Goal: Information Seeking & Learning: Learn about a topic

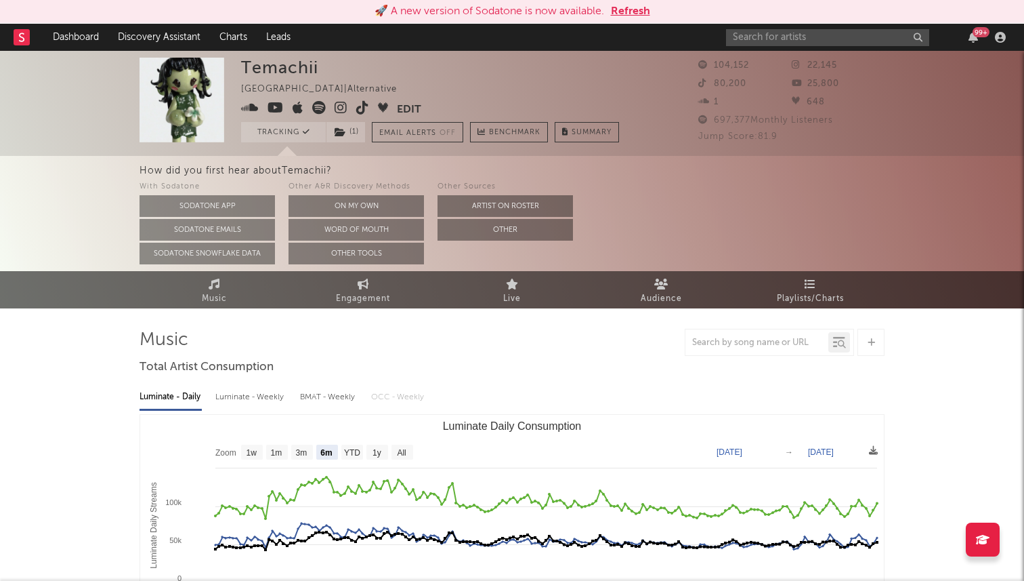
select select "6m"
click at [793, 38] on input "text" at bounding box center [827, 37] width 203 height 17
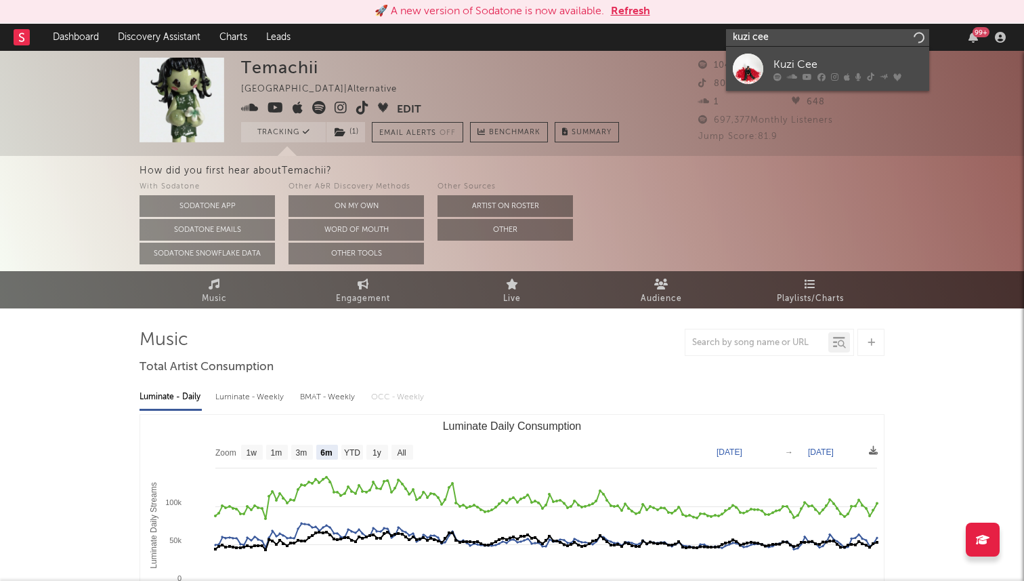
type input "kuzi cee"
click at [774, 62] on div "Kuzi Cee" at bounding box center [848, 64] width 149 height 16
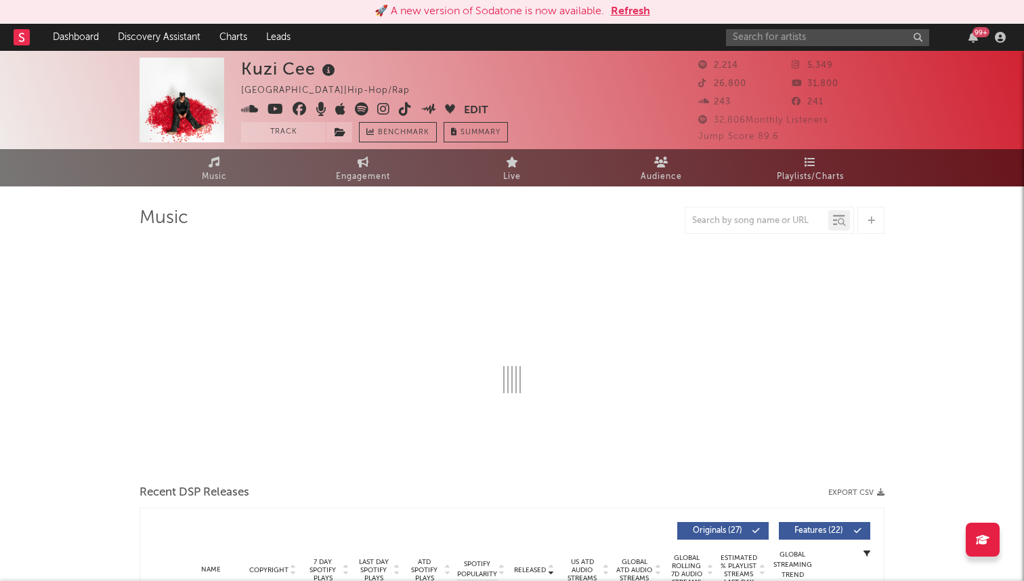
select select "6m"
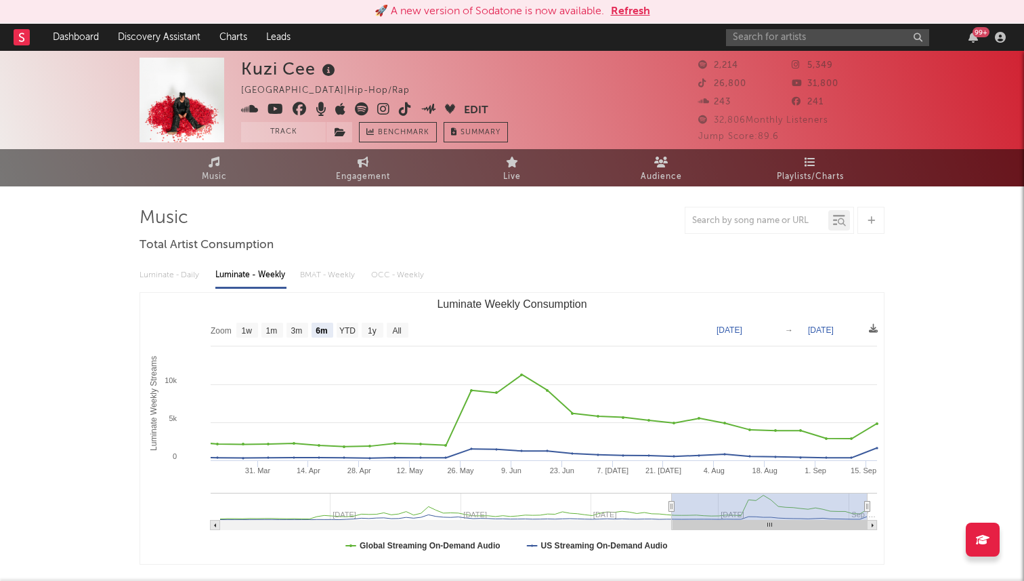
click at [402, 110] on icon at bounding box center [405, 109] width 13 height 14
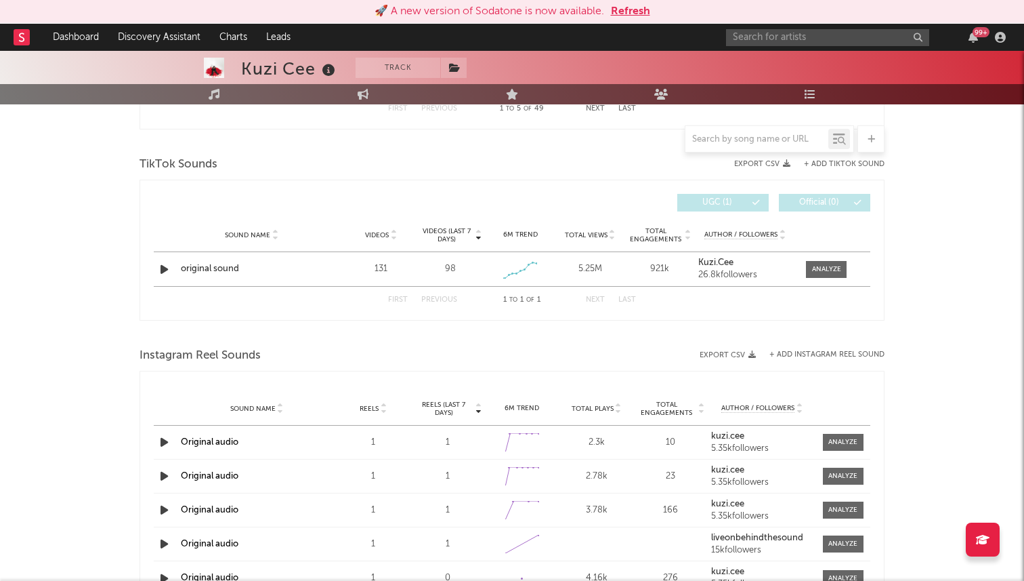
scroll to position [879, 0]
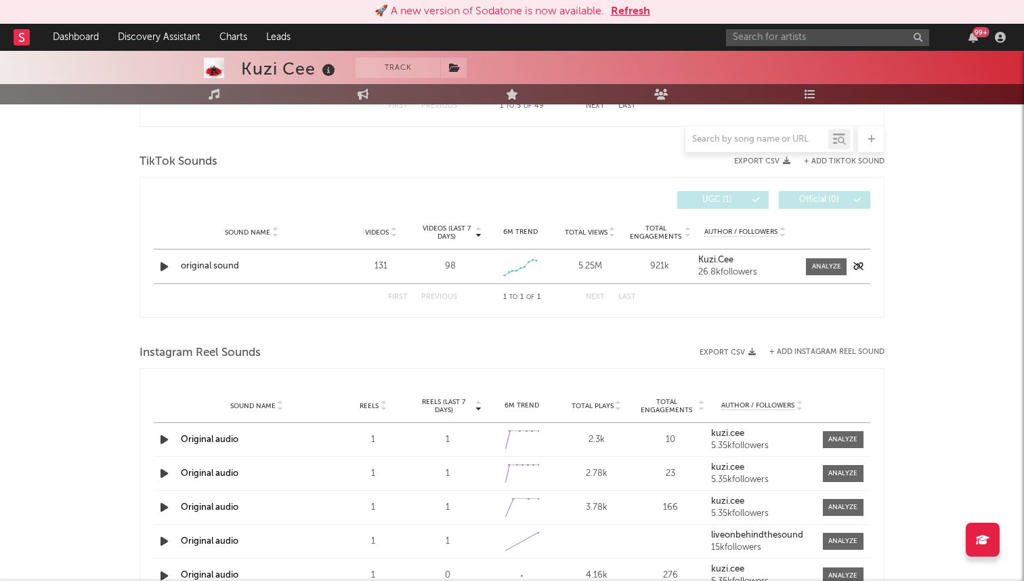
click at [208, 270] on div "original sound" at bounding box center [252, 266] width 142 height 14
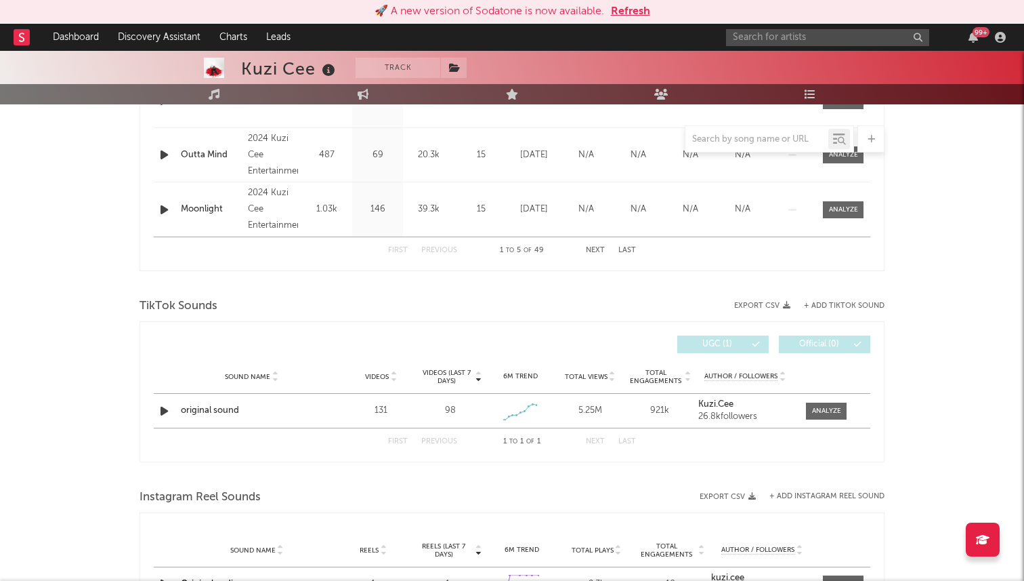
scroll to position [732, 0]
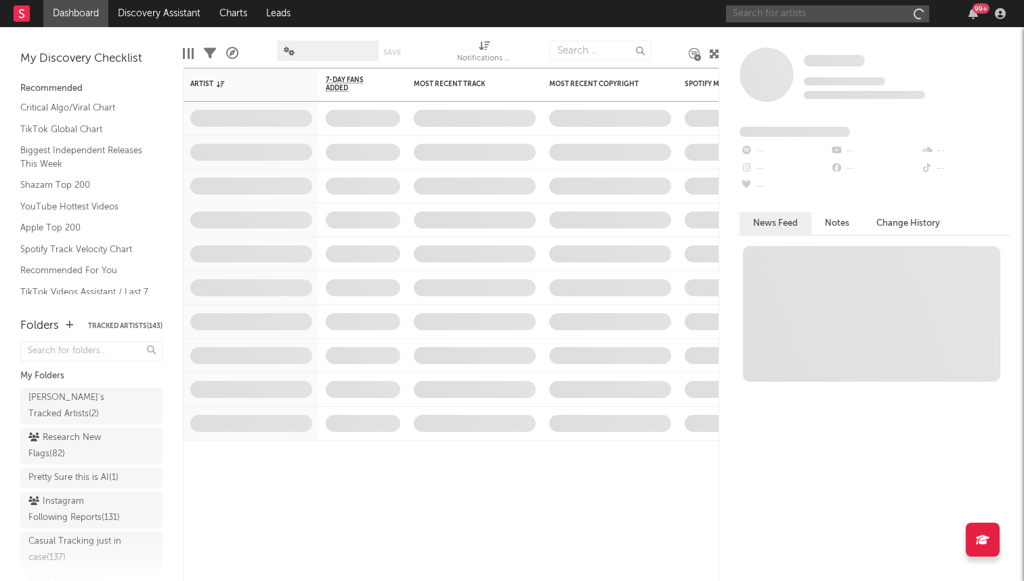
click at [805, 18] on input "text" at bounding box center [827, 13] width 203 height 17
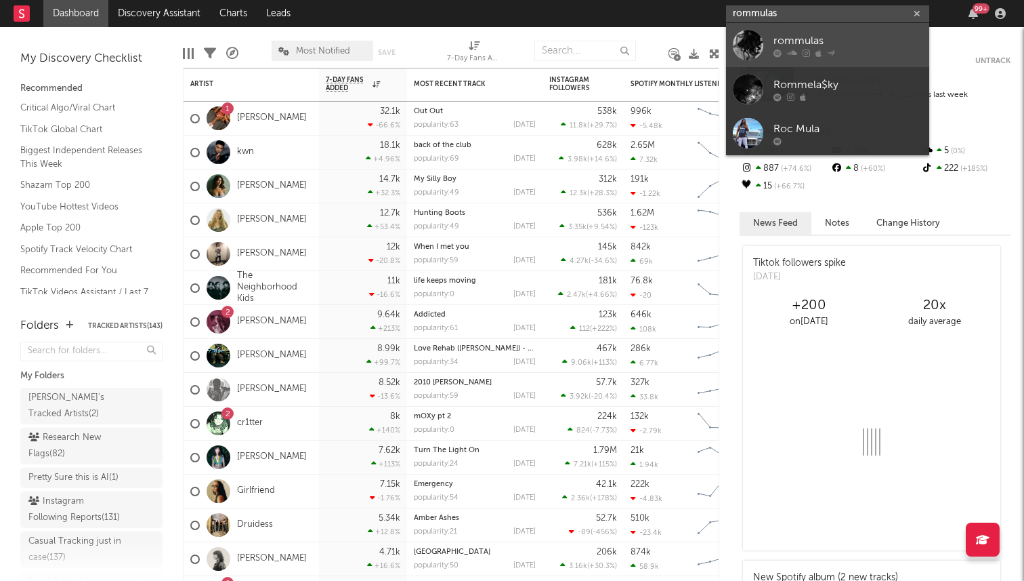
type input "rommulas"
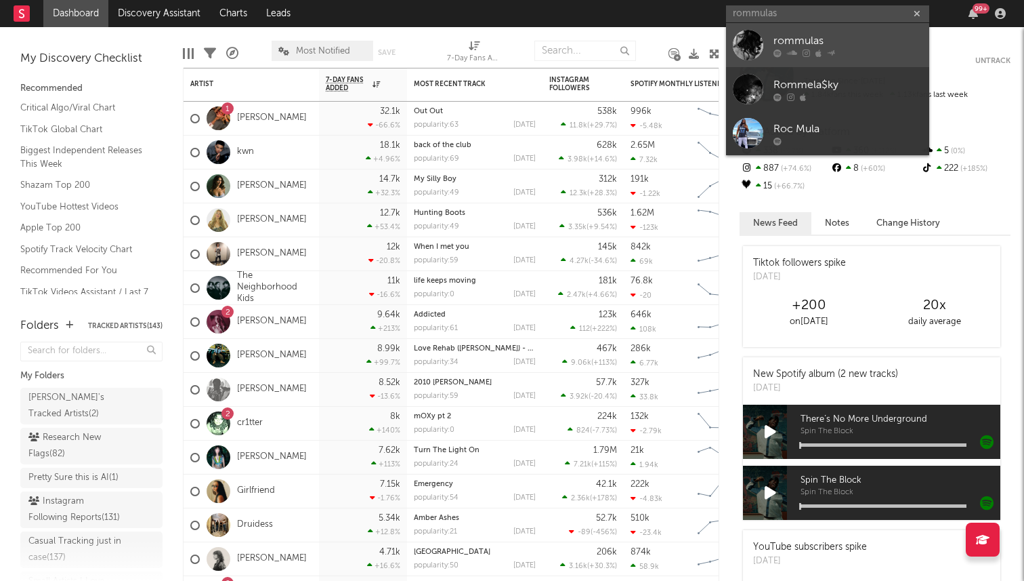
click at [781, 42] on div "rommulas" at bounding box center [848, 41] width 149 height 16
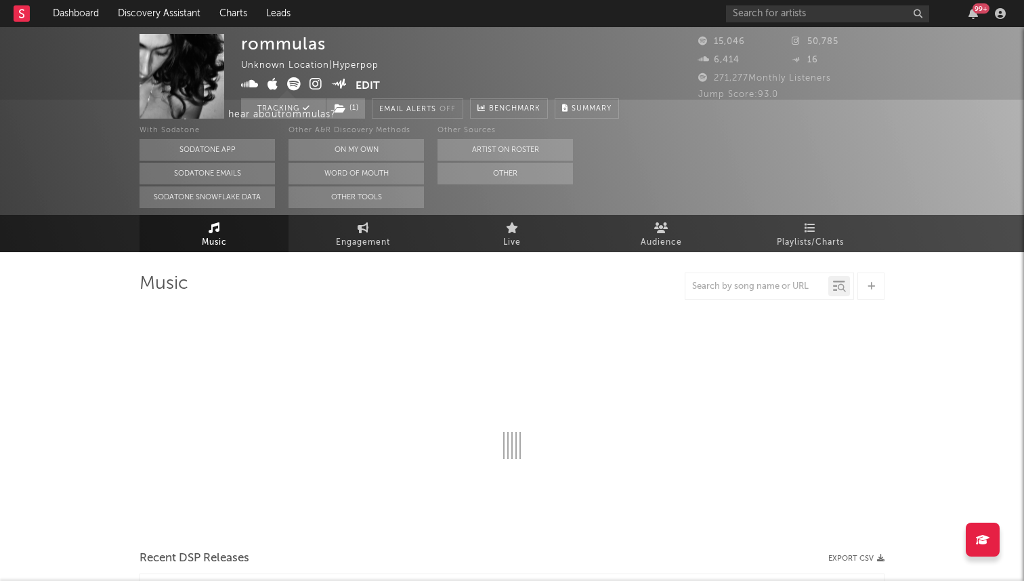
select select "1w"
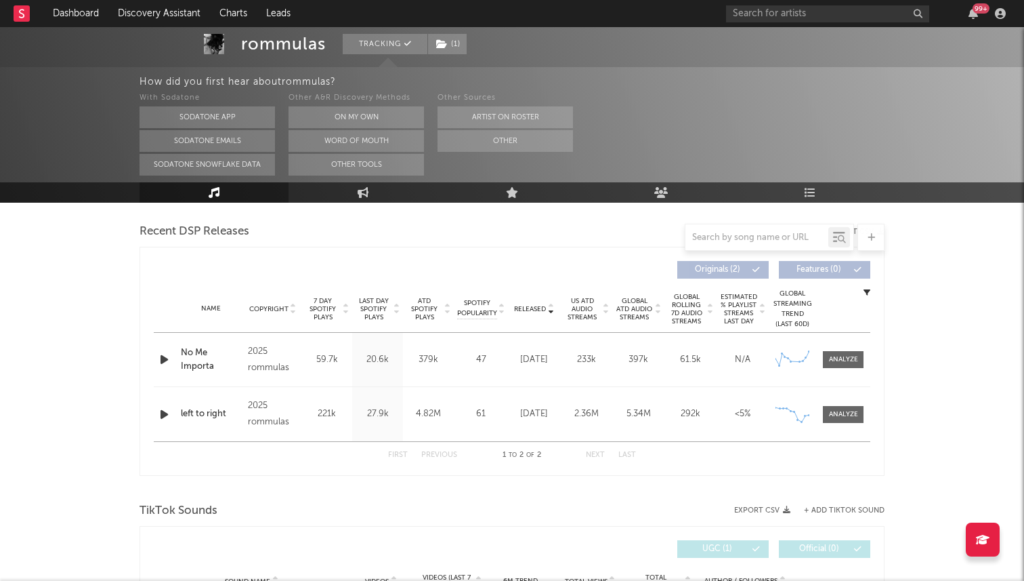
scroll to position [465, 0]
click at [820, 358] on div at bounding box center [842, 360] width 44 height 17
click at [841, 359] on div at bounding box center [843, 360] width 29 height 10
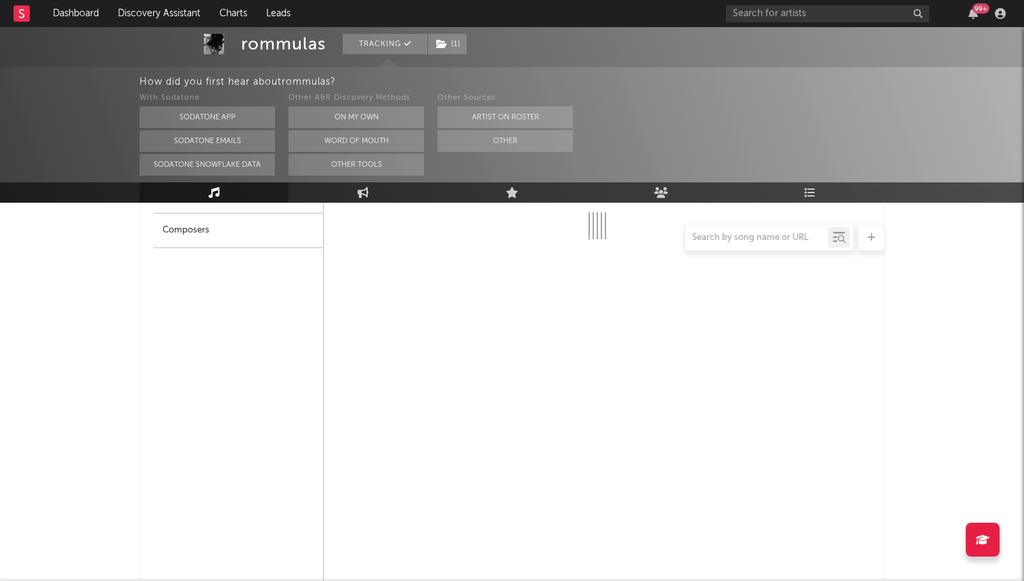
scroll to position [725, 0]
select select "1w"
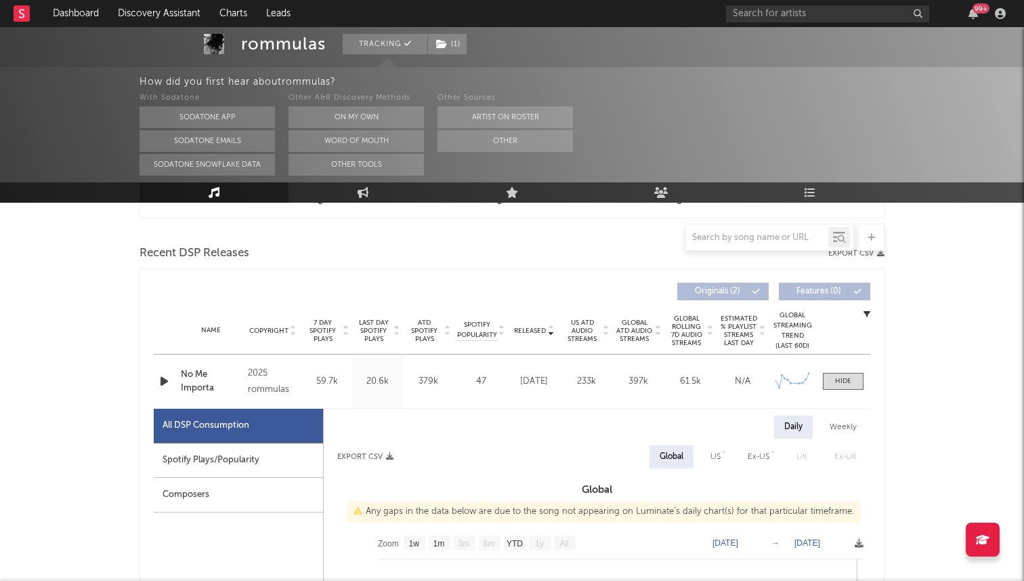
scroll to position [427, 0]
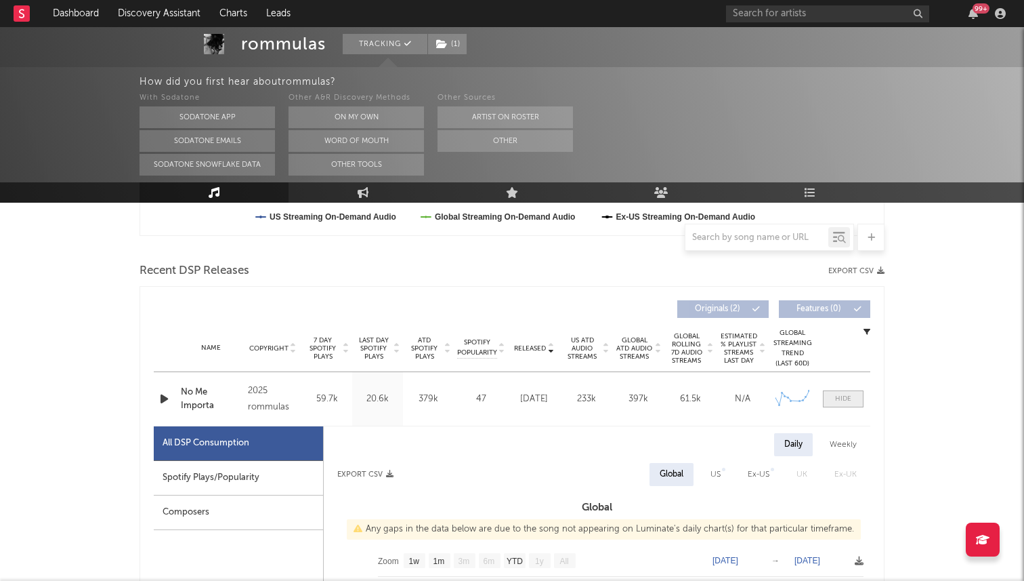
click at [851, 406] on span at bounding box center [843, 398] width 41 height 17
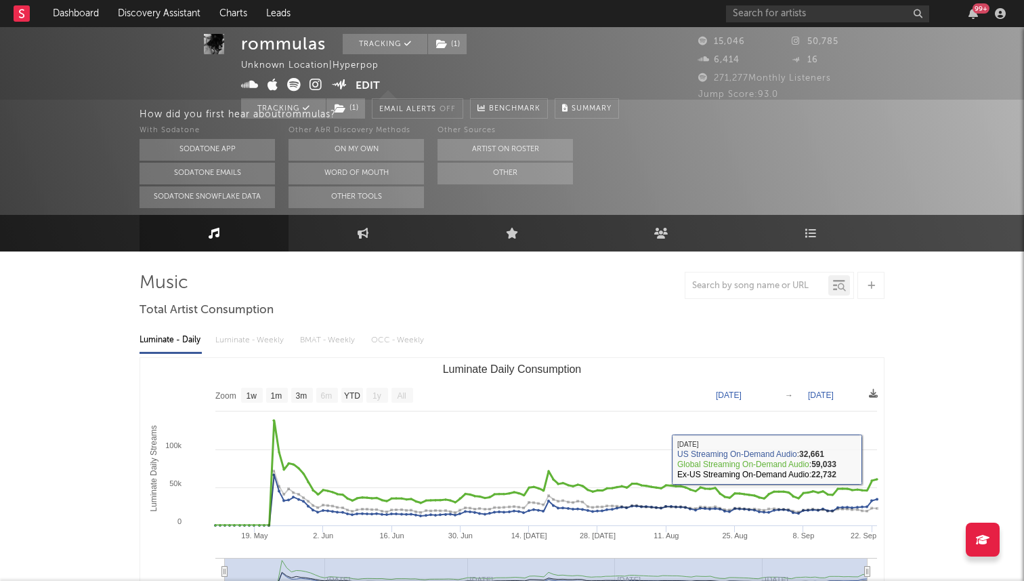
scroll to position [0, 0]
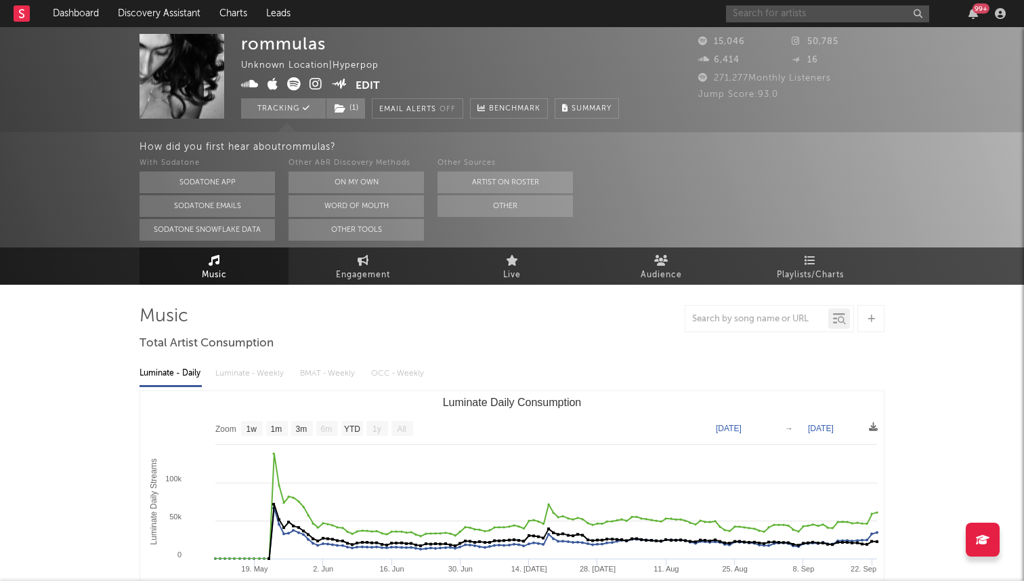
click at [797, 15] on input "text" at bounding box center [827, 13] width 203 height 17
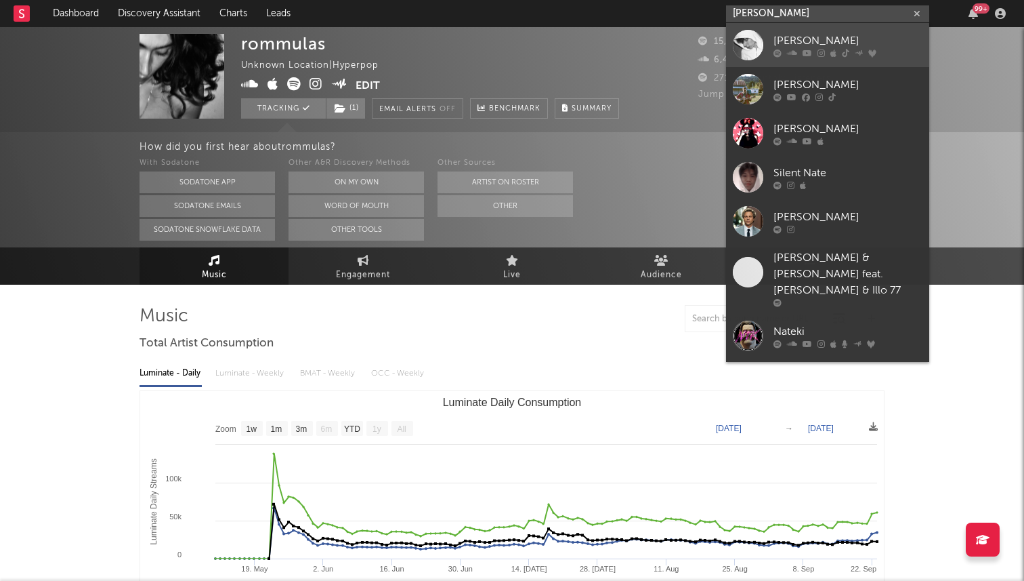
type input "nate sib"
click at [772, 41] on link "nate sib" at bounding box center [827, 45] width 203 height 44
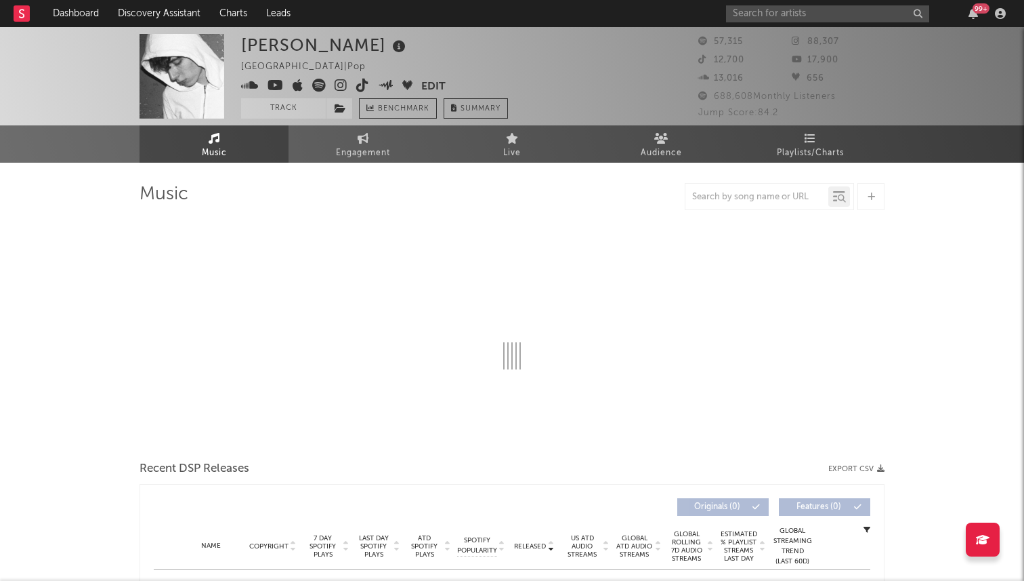
select select "6m"
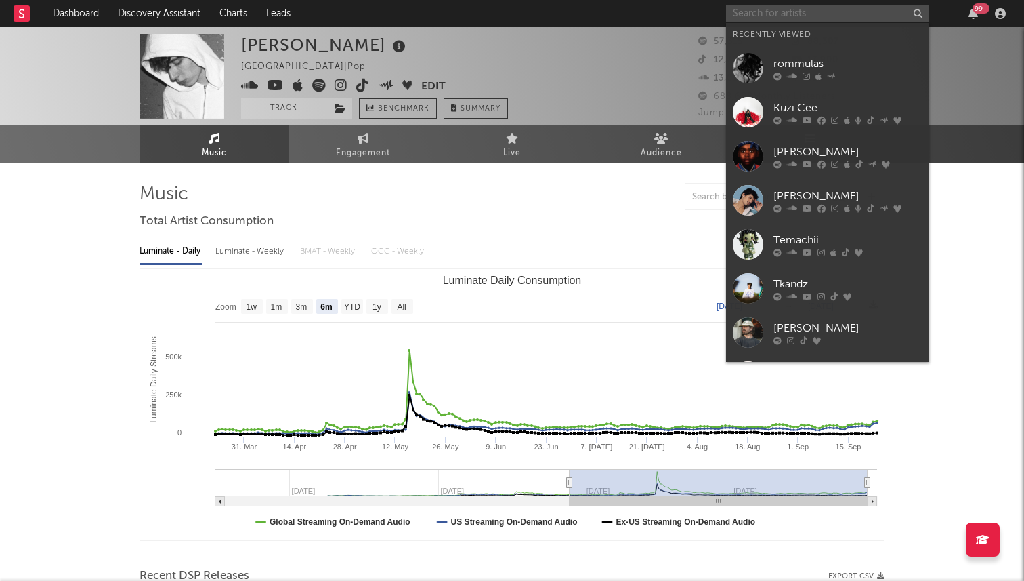
click at [815, 12] on input "text" at bounding box center [827, 13] width 203 height 17
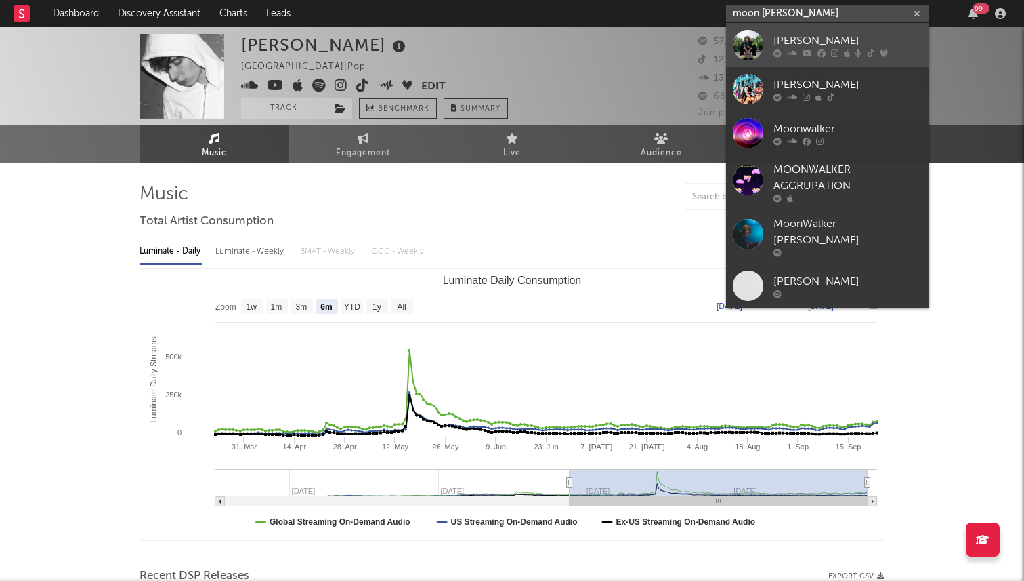
type input "moon walker"
click at [772, 45] on link "[PERSON_NAME]" at bounding box center [827, 45] width 203 height 44
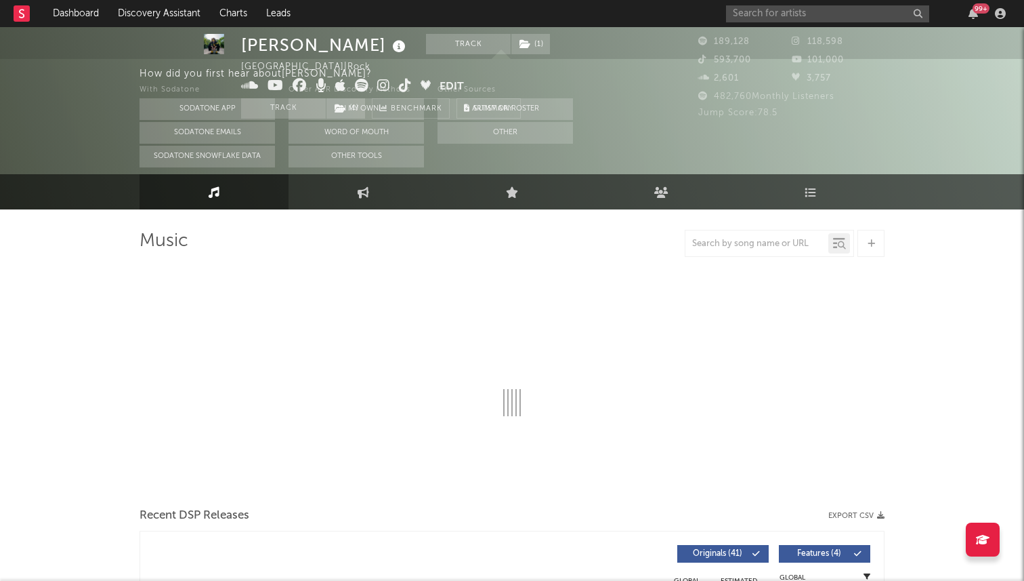
select select "6m"
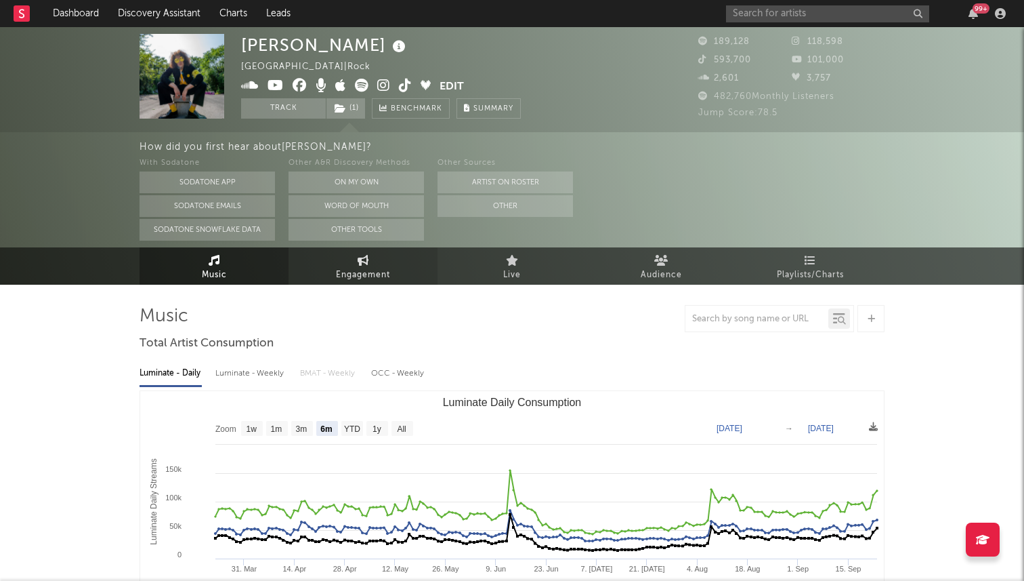
click at [344, 253] on link "Engagement" at bounding box center [363, 265] width 149 height 37
select select "1w"
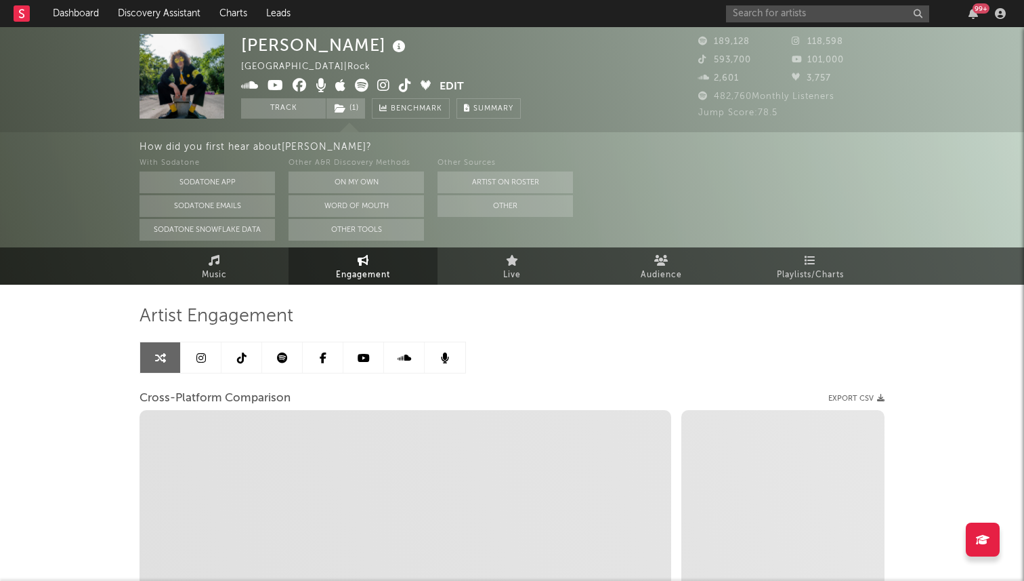
click at [240, 362] on icon at bounding box center [241, 357] width 9 height 11
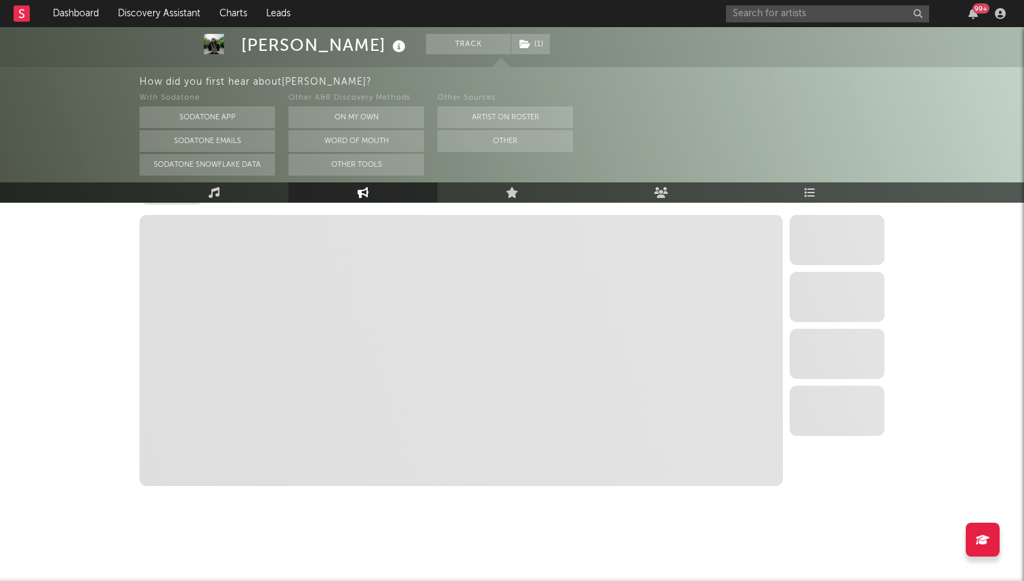
select select "6m"
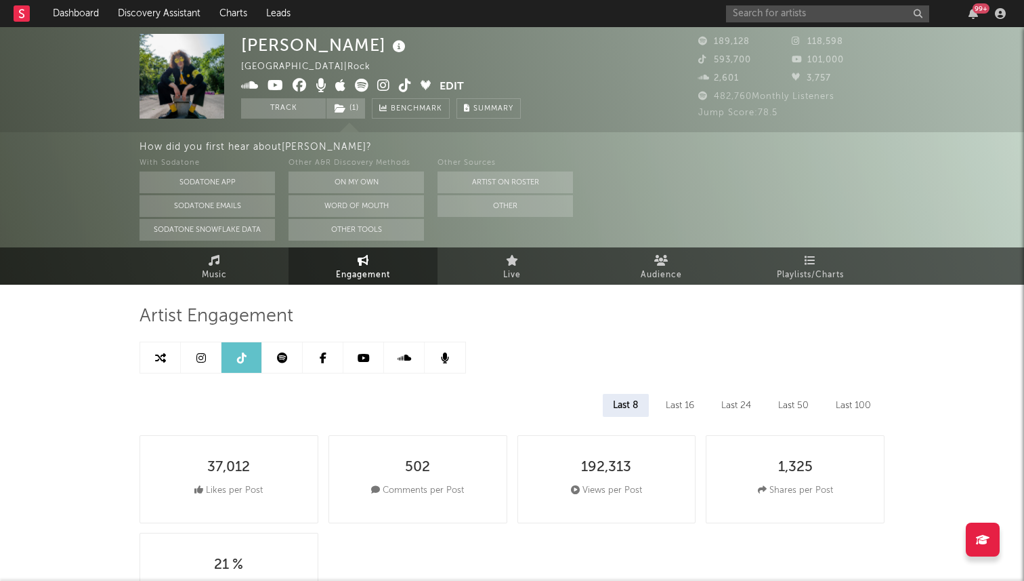
click at [407, 87] on icon at bounding box center [405, 86] width 13 height 14
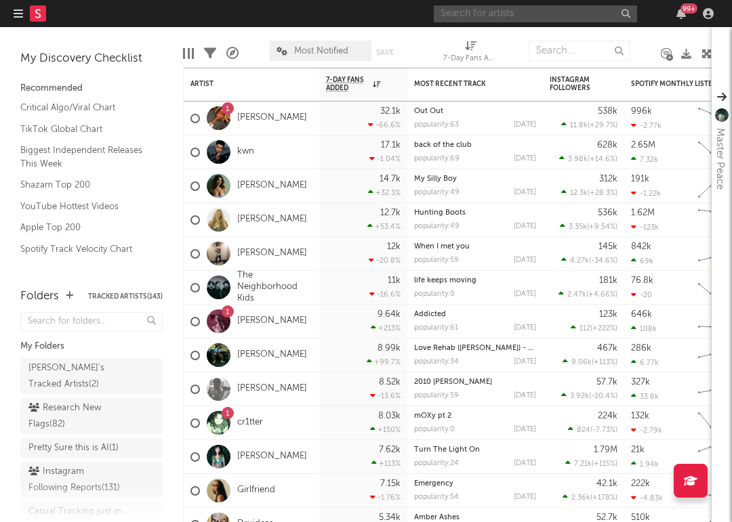
click at [511, 16] on input "text" at bounding box center [535, 13] width 203 height 17
type input "izzy escobar"
click at [499, 68] on div "Most Recent Track" at bounding box center [474, 83] width 135 height 30
click at [508, 20] on input "izzy escobar" at bounding box center [535, 13] width 203 height 17
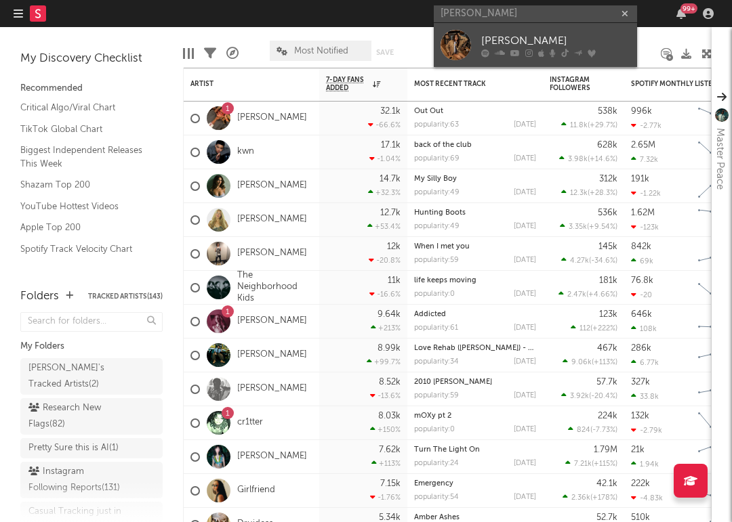
click at [495, 41] on div "[PERSON_NAME]" at bounding box center [555, 41] width 149 height 16
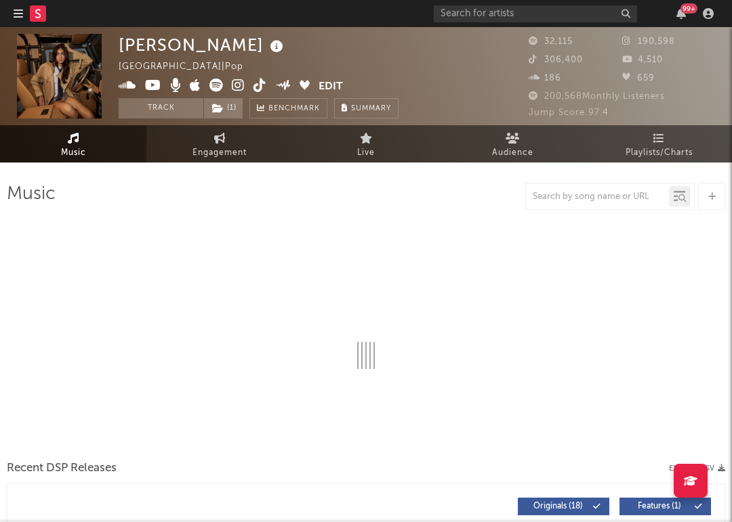
select select "6m"
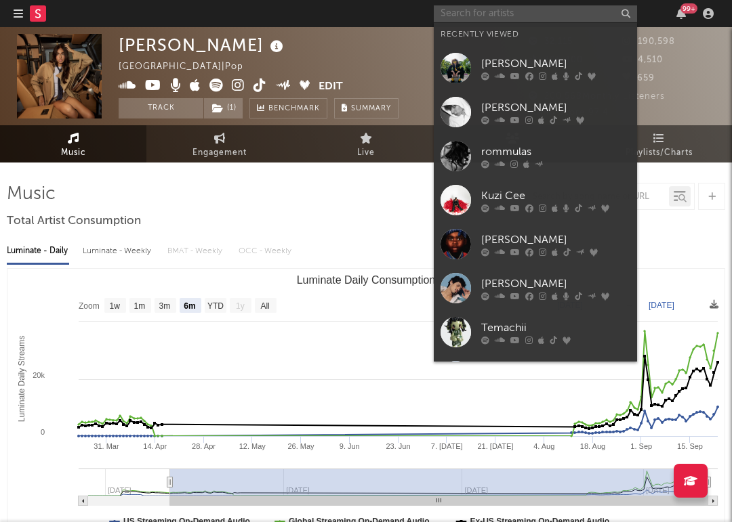
click at [547, 5] on input "text" at bounding box center [535, 13] width 203 height 17
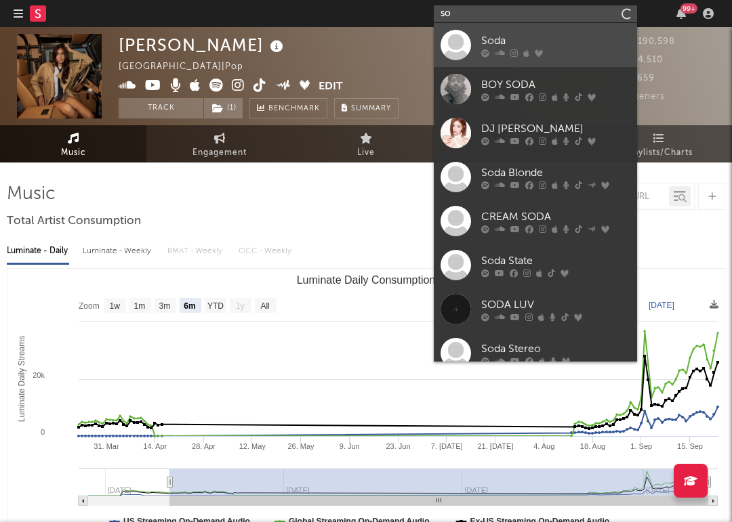
type input "s"
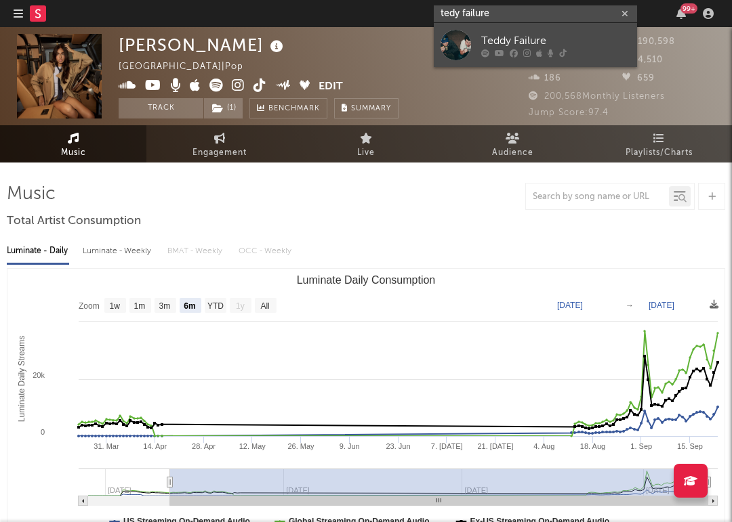
type input "tedy failure"
click at [549, 47] on div "Teddy Failure" at bounding box center [555, 41] width 149 height 16
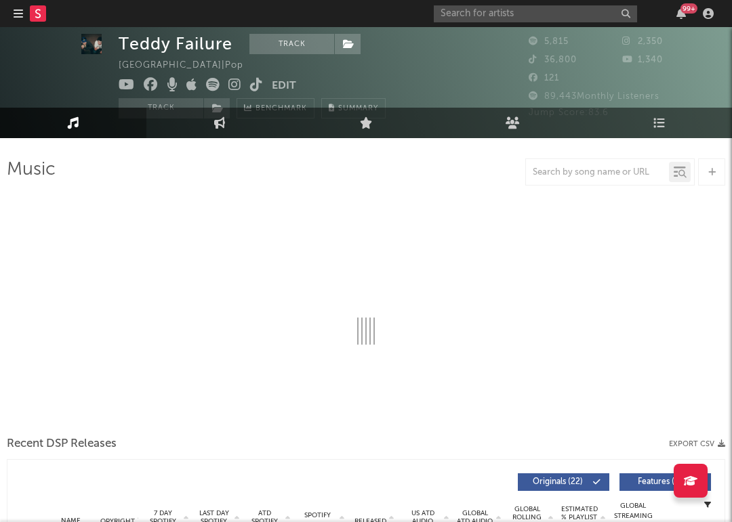
select select "6m"
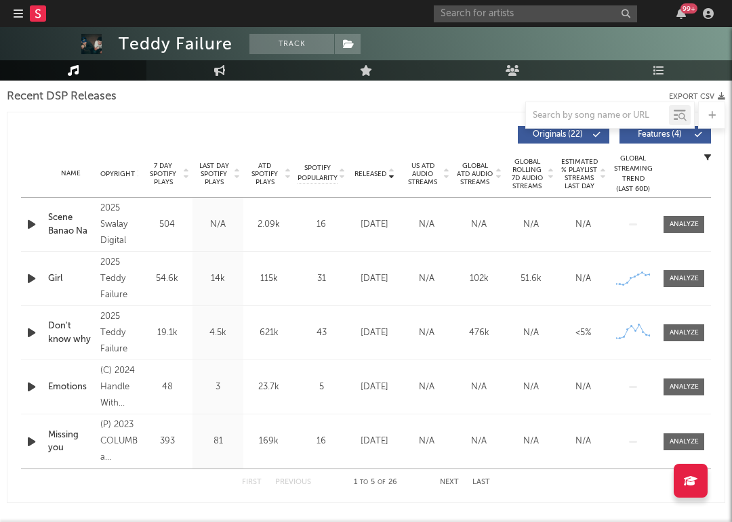
scroll to position [484, 0]
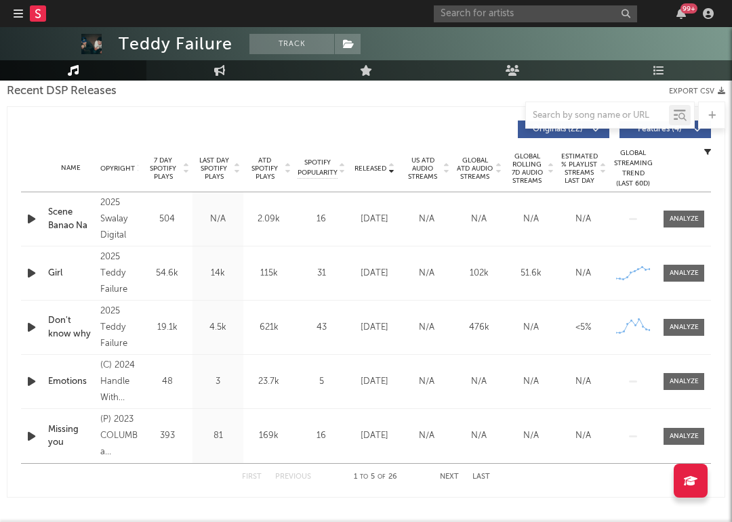
click at [164, 169] on span "7 Day Spotify Plays" at bounding box center [163, 168] width 36 height 24
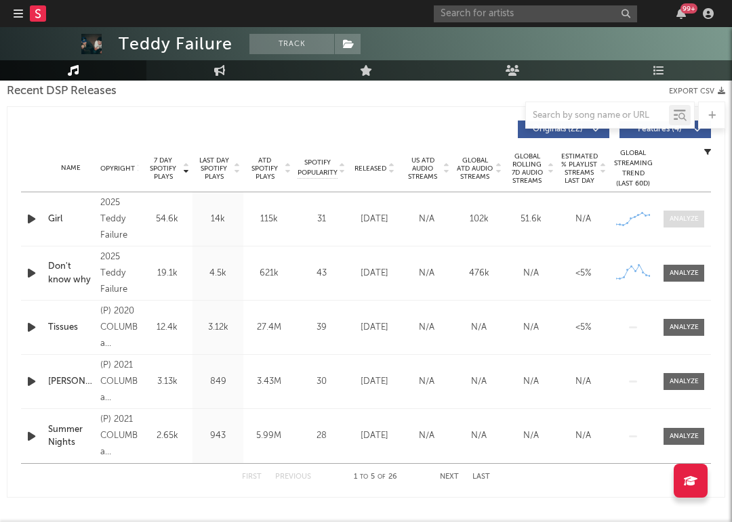
click at [681, 215] on div at bounding box center [683, 219] width 29 height 10
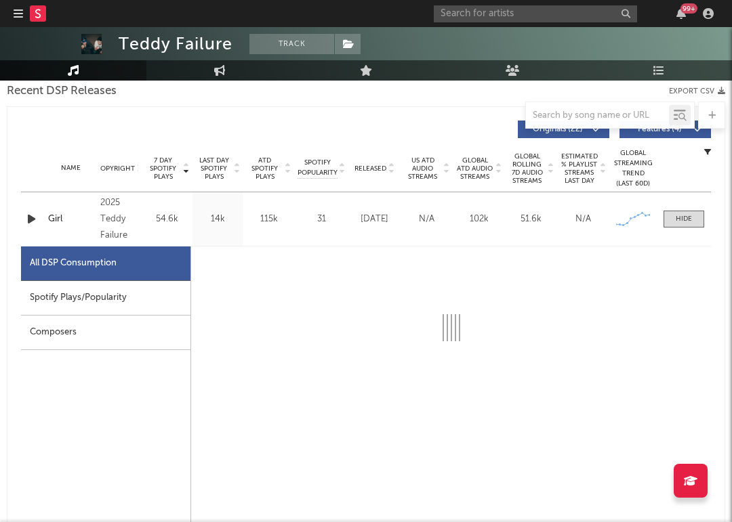
select select "1w"
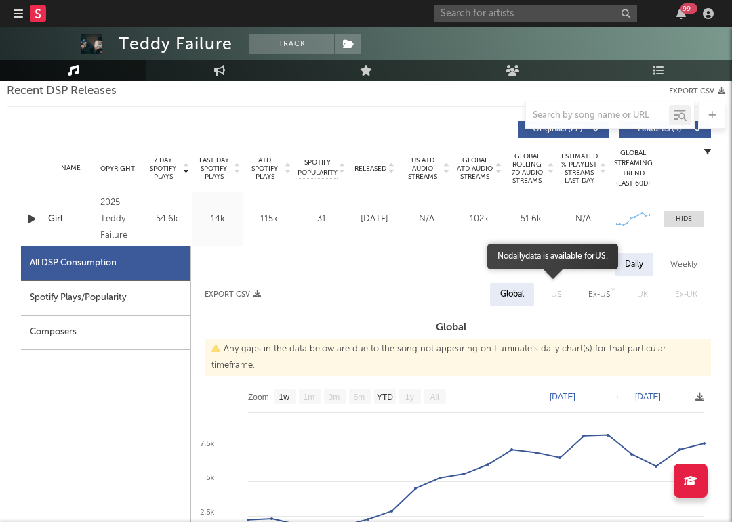
click at [551, 293] on span "US" at bounding box center [555, 294] width 37 height 23
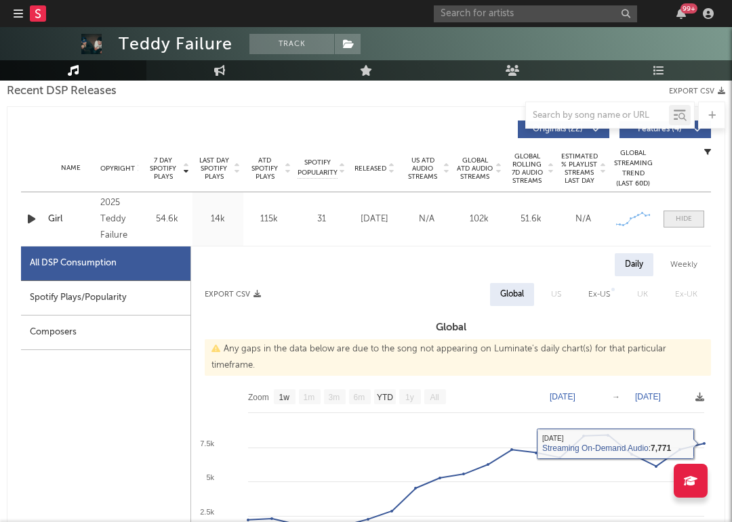
click at [683, 217] on div at bounding box center [683, 219] width 16 height 10
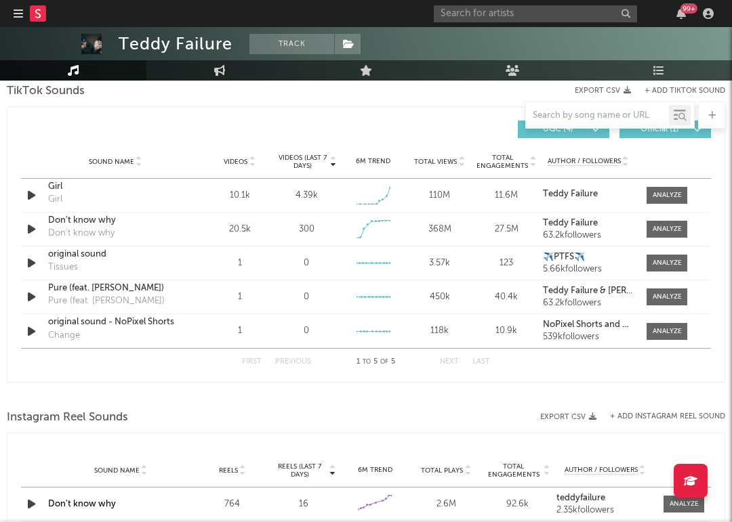
scroll to position [924, 0]
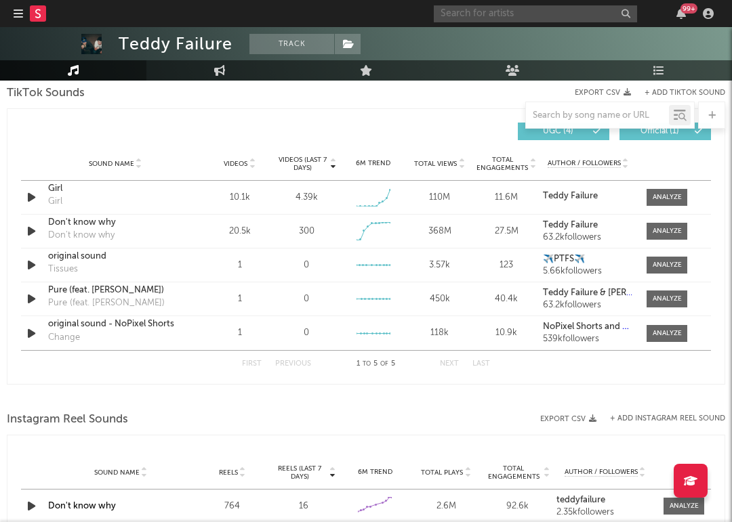
click at [564, 22] on input "text" at bounding box center [535, 13] width 203 height 17
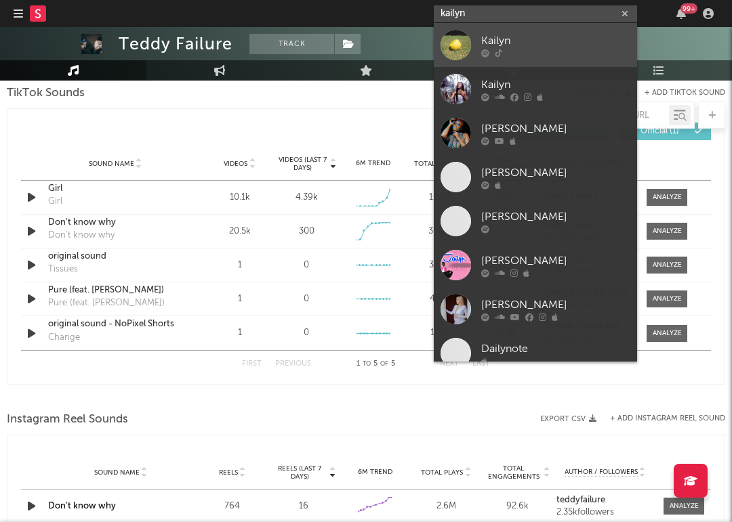
type input "kailyn"
click at [446, 37] on div at bounding box center [455, 45] width 30 height 30
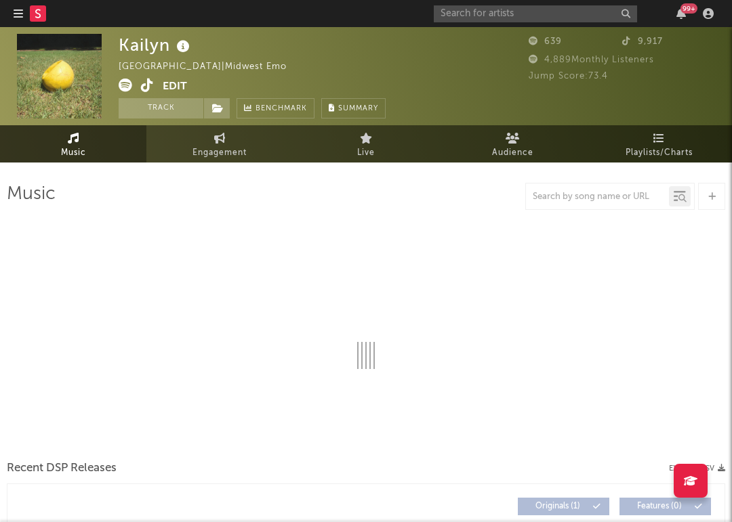
select select "1w"
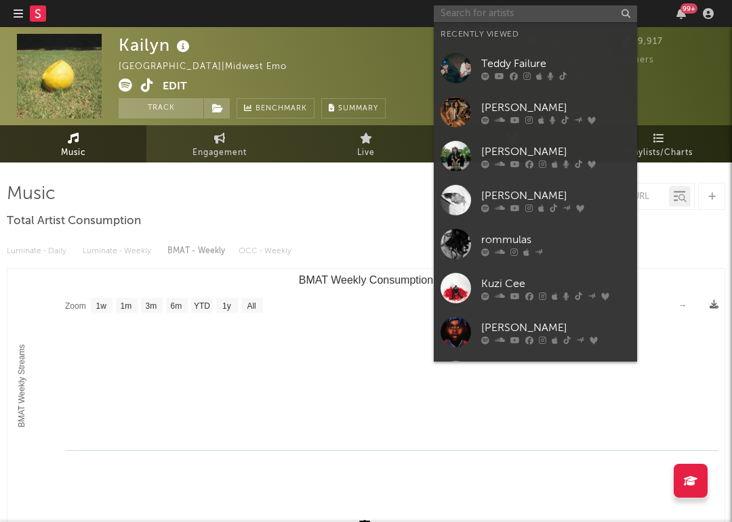
click at [524, 9] on input "text" at bounding box center [535, 13] width 203 height 17
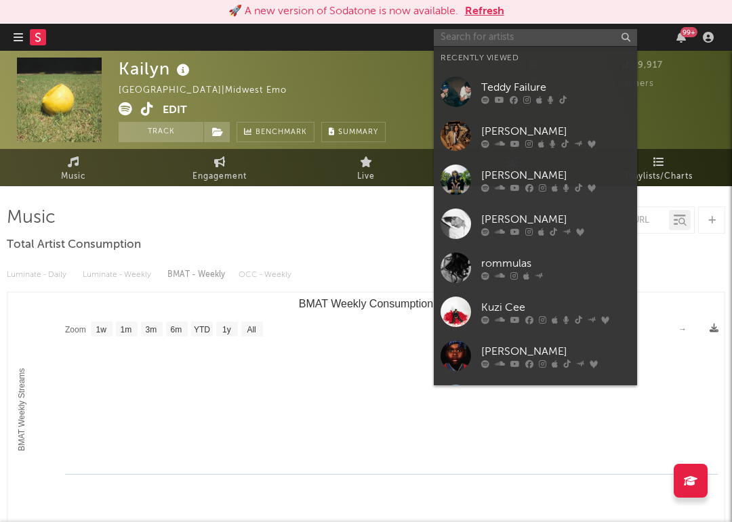
paste input "https://www.tiktok.com/@musicofjenn"
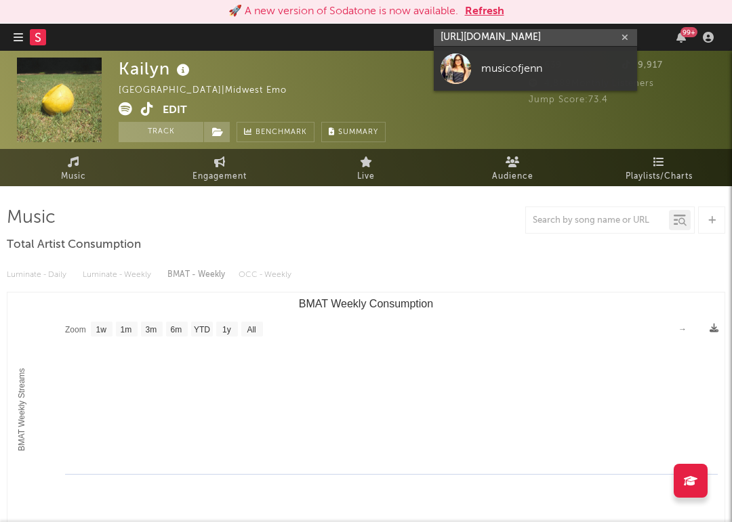
type input "https://www.tiktok.com/@musicofjenn"
click at [531, 72] on div "musicofjenn" at bounding box center [555, 68] width 149 height 16
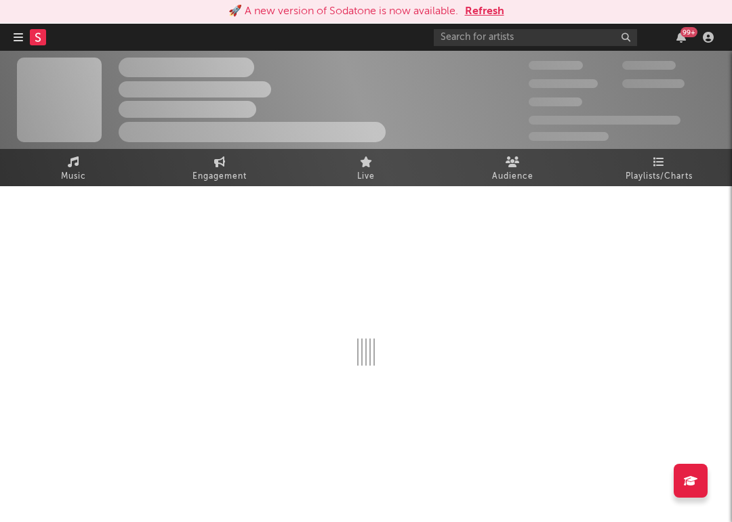
select select "1w"
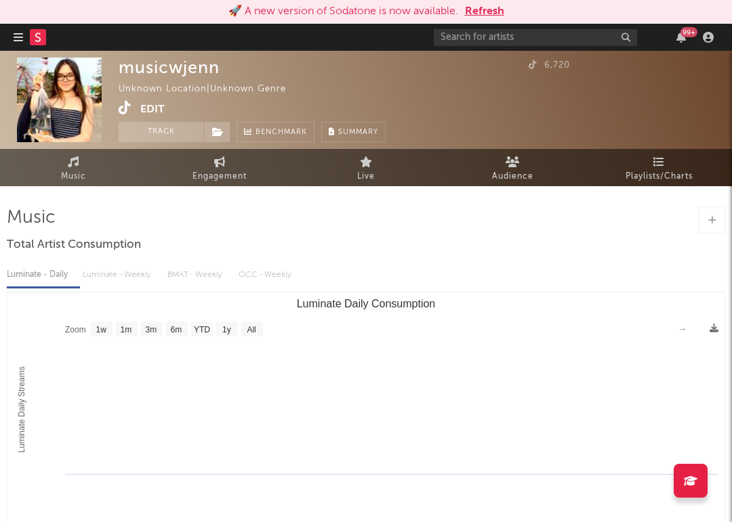
click at [128, 108] on icon at bounding box center [125, 108] width 13 height 14
click at [500, 26] on div "99 +" at bounding box center [576, 37] width 285 height 27
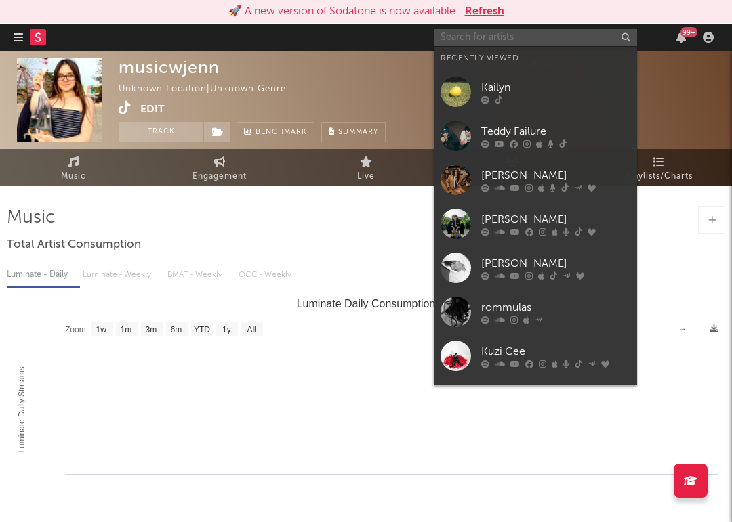
click at [495, 35] on input "text" at bounding box center [535, 37] width 203 height 17
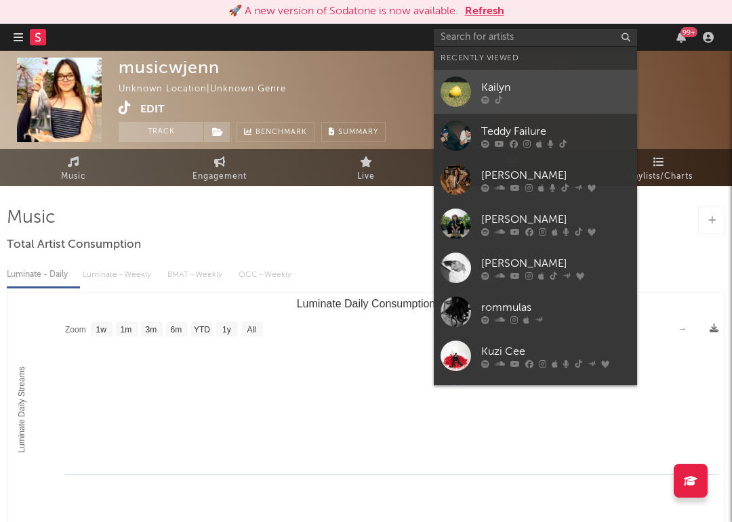
click at [513, 112] on link "Kailyn" at bounding box center [535, 92] width 203 height 44
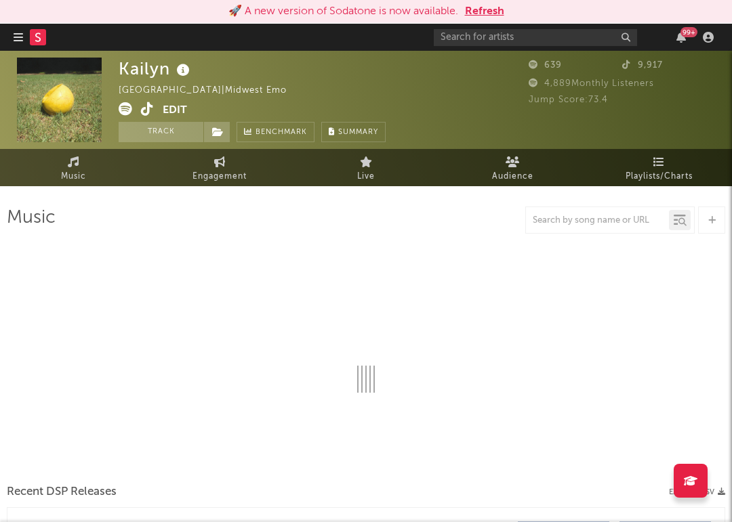
select select "1w"
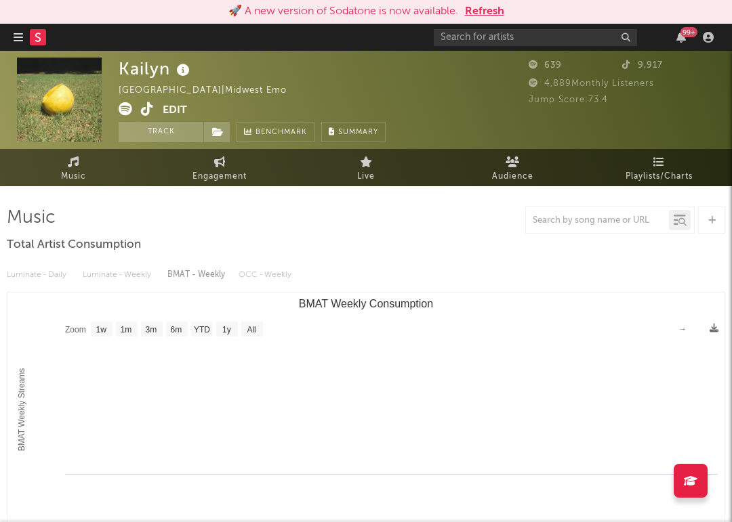
click at [148, 109] on icon at bounding box center [147, 109] width 13 height 14
click at [547, 25] on div "99 +" at bounding box center [576, 37] width 285 height 27
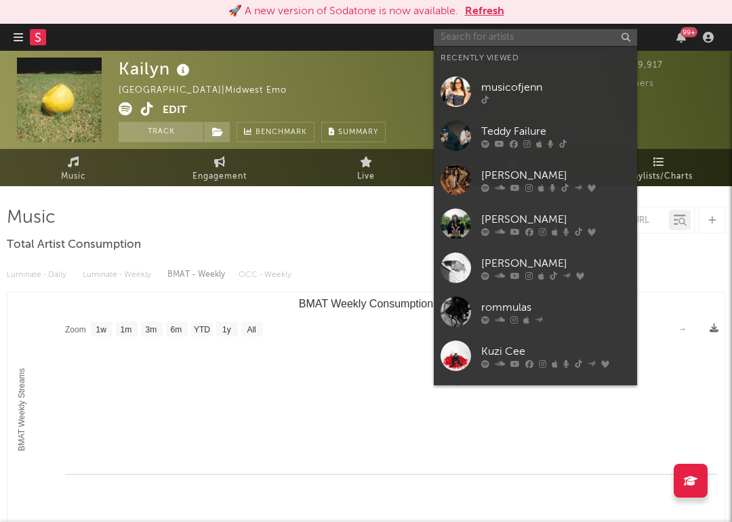
click at [524, 35] on input "text" at bounding box center [535, 37] width 203 height 17
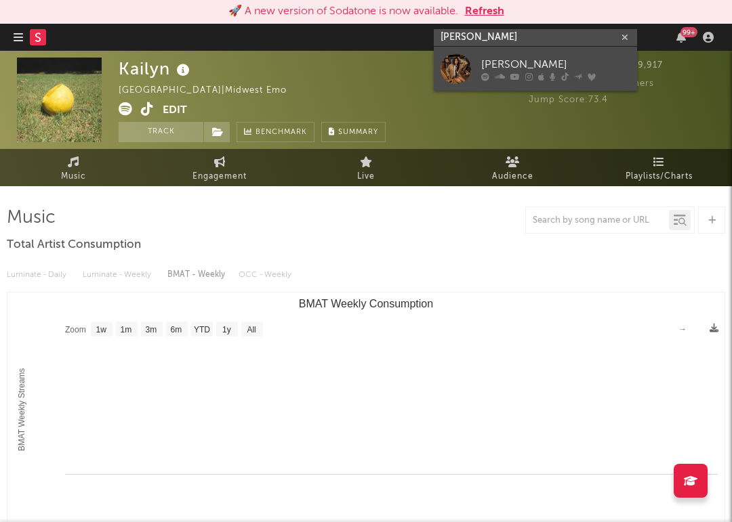
type input "izzy escobar"
click at [459, 71] on div at bounding box center [455, 69] width 30 height 30
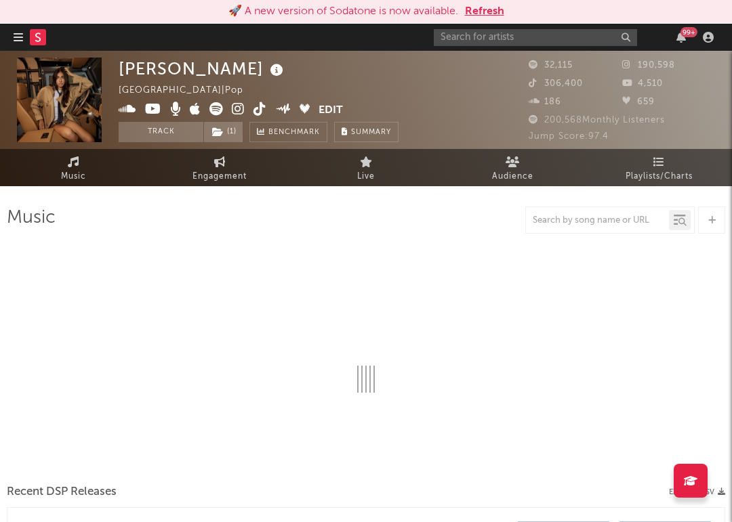
select select "6m"
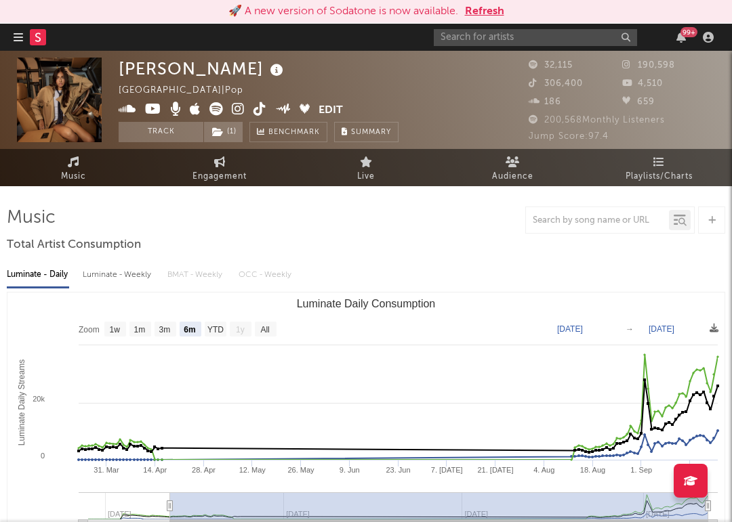
click at [263, 108] on icon at bounding box center [259, 109] width 13 height 14
click at [523, 38] on input "text" at bounding box center [535, 37] width 203 height 17
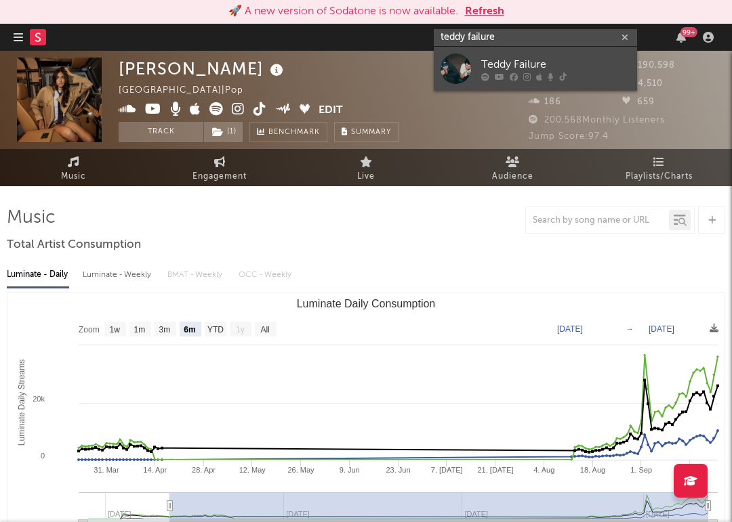
type input "teddy failure"
click at [503, 80] on div at bounding box center [555, 76] width 149 height 8
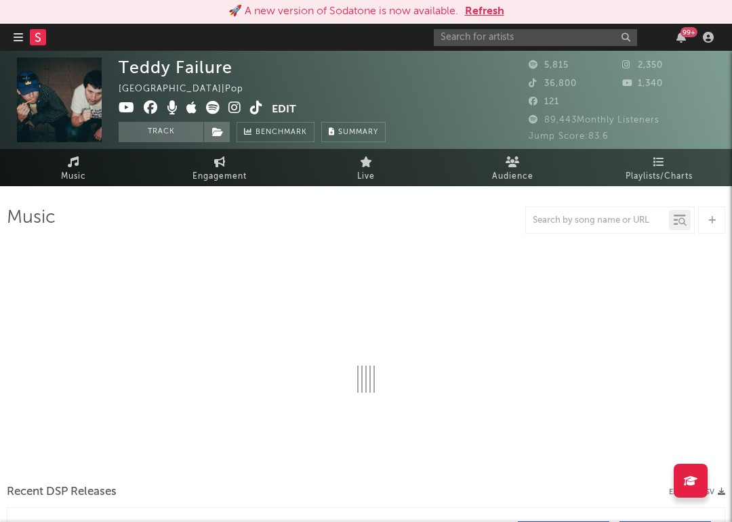
select select "6m"
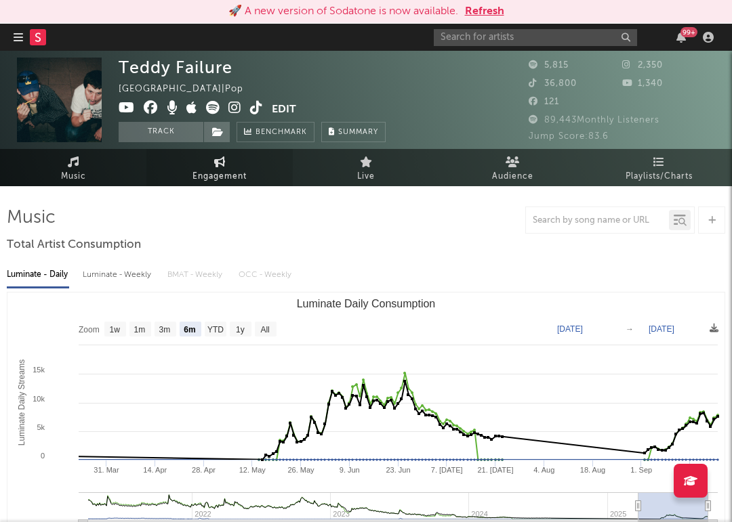
click at [222, 172] on span "Engagement" at bounding box center [219, 177] width 54 height 16
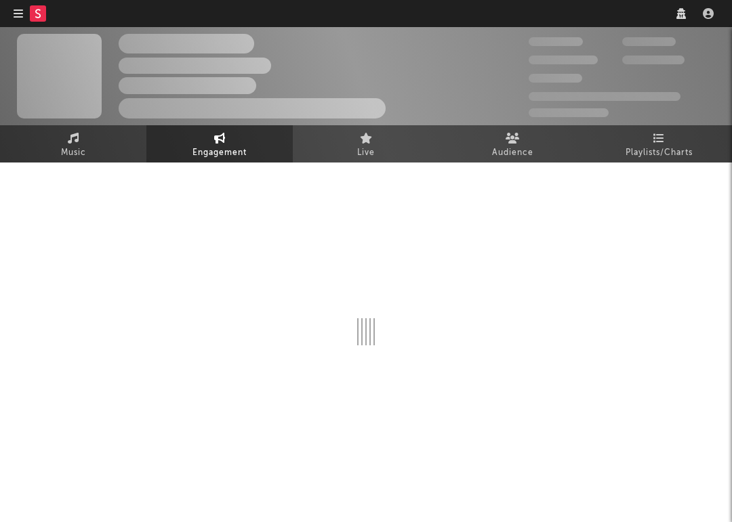
select select "1w"
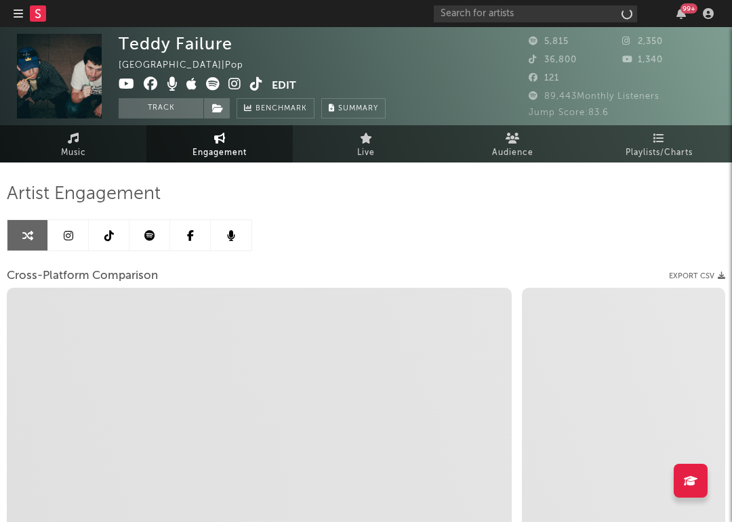
click at [117, 238] on link at bounding box center [109, 235] width 41 height 30
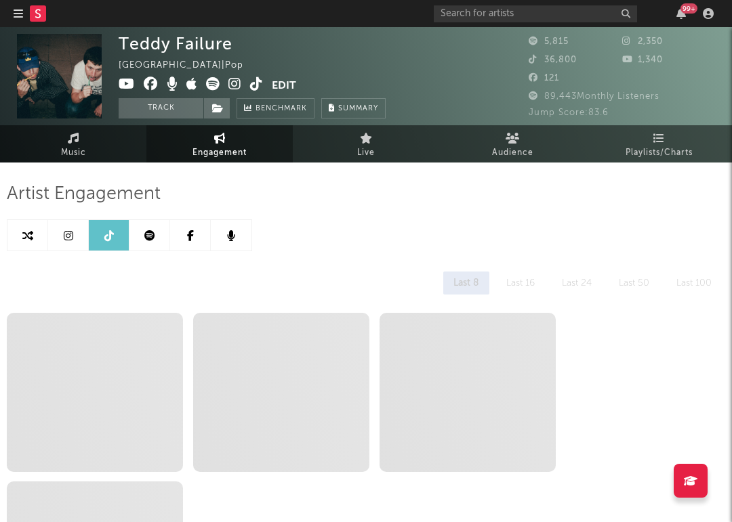
select select "1w"
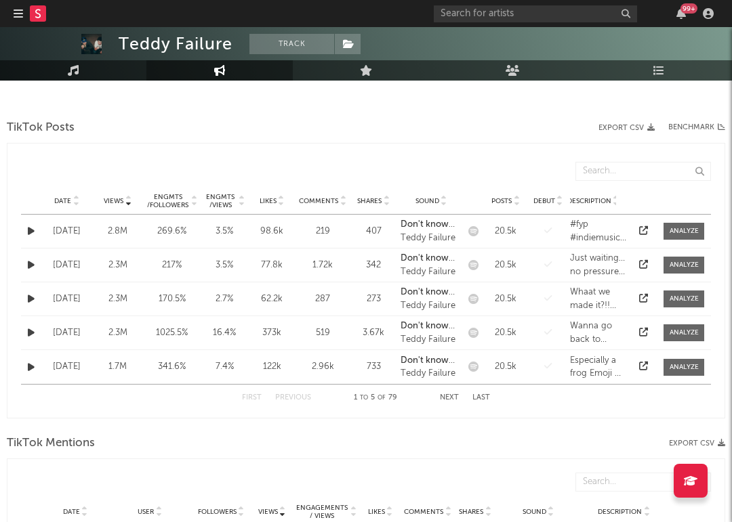
scroll to position [786, 0]
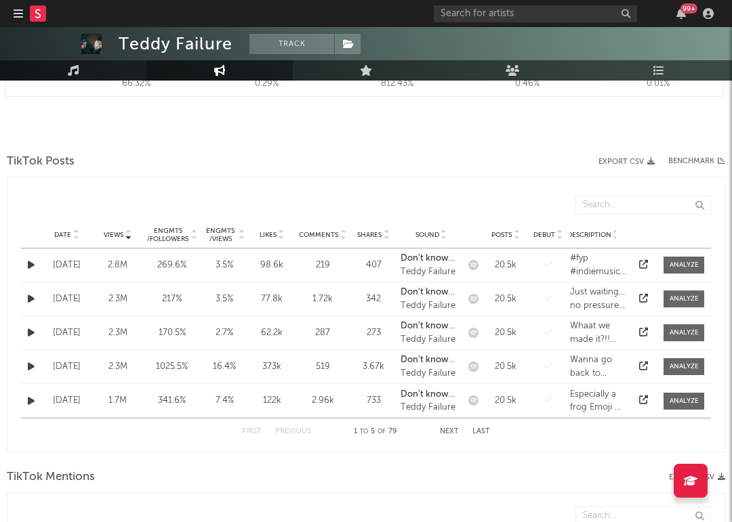
click at [67, 231] on span "Date" at bounding box center [62, 235] width 17 height 8
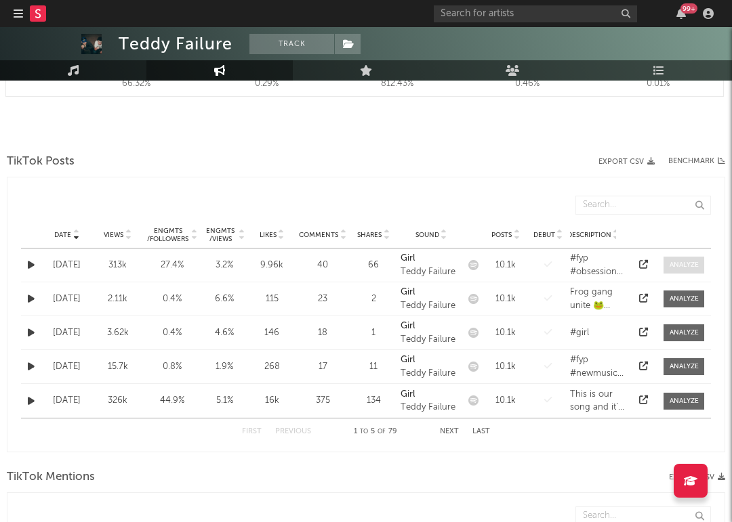
click at [669, 268] on div at bounding box center [683, 265] width 29 height 10
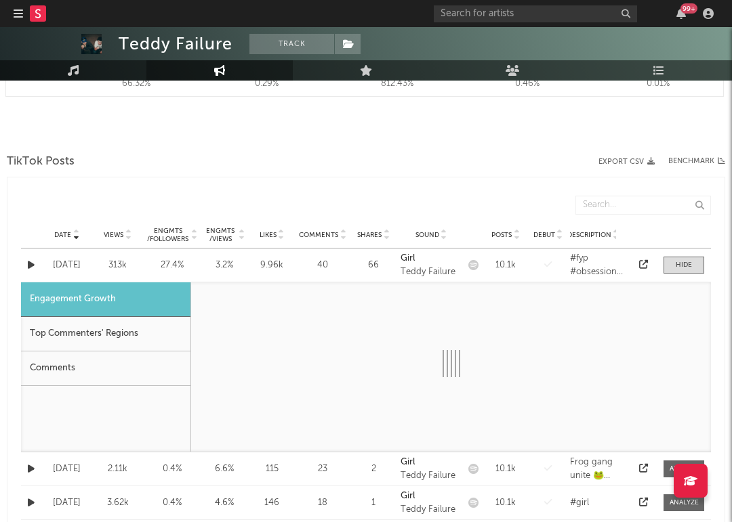
select select "1w"
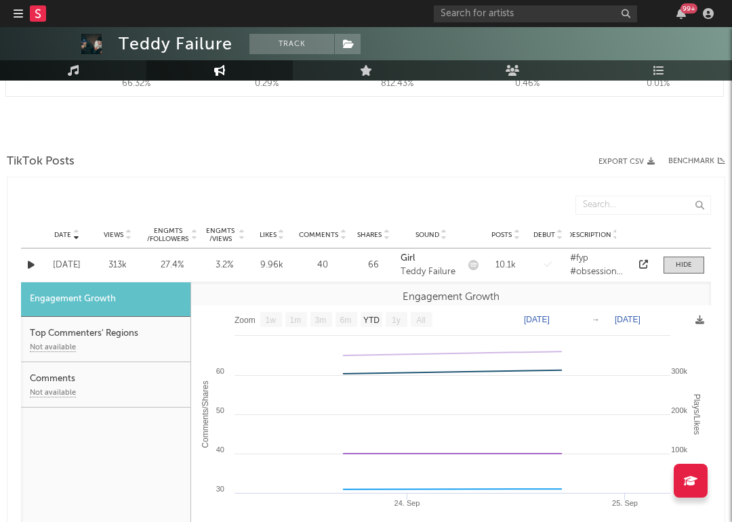
click at [128, 353] on div "Not available" at bounding box center [106, 347] width 152 height 16
click at [669, 270] on span at bounding box center [683, 265] width 41 height 17
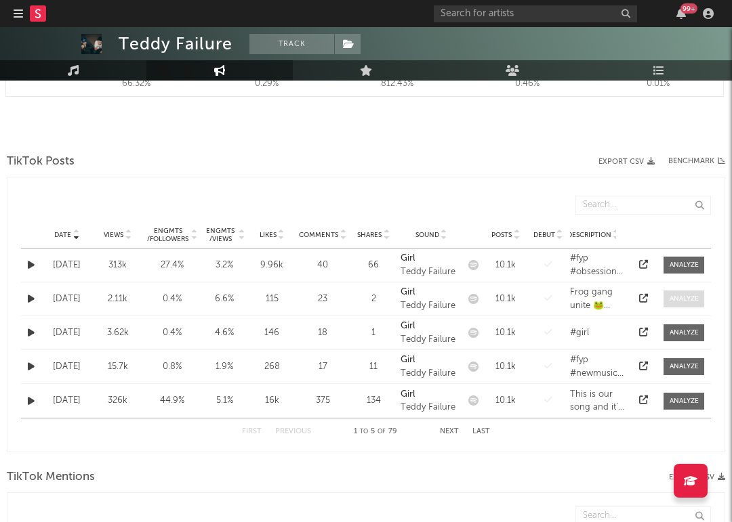
click at [680, 300] on div at bounding box center [683, 299] width 29 height 10
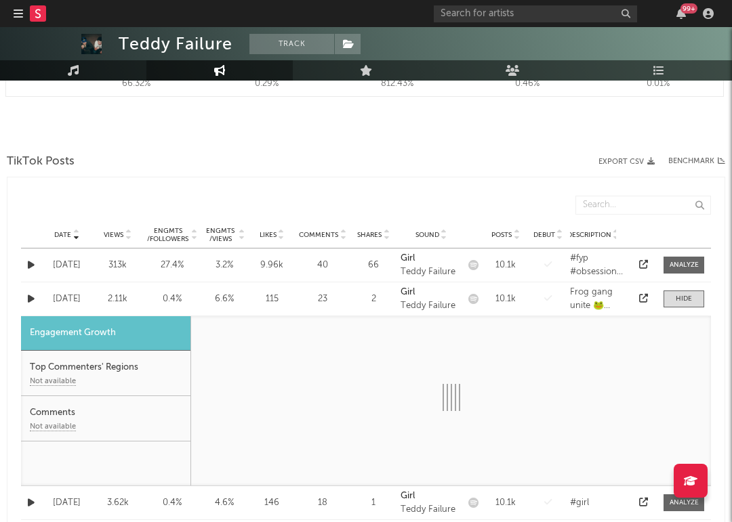
select select "1w"
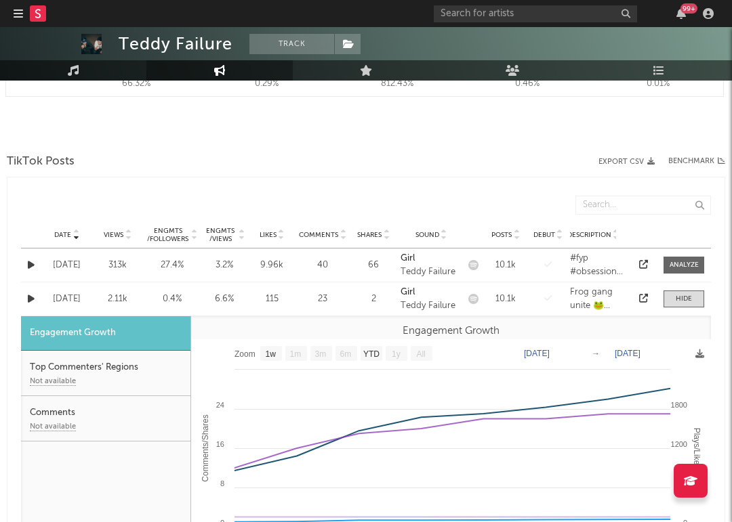
scroll to position [824, 0]
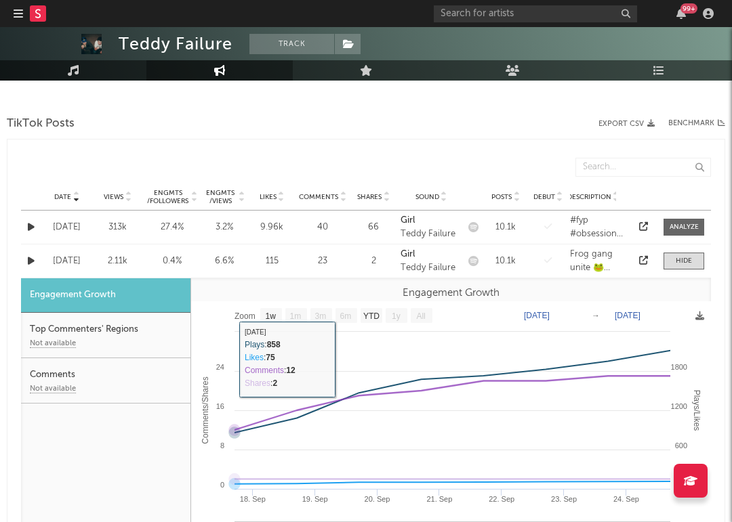
click at [126, 325] on div "Top Commenters' Regions Not available" at bounding box center [105, 335] width 169 height 45
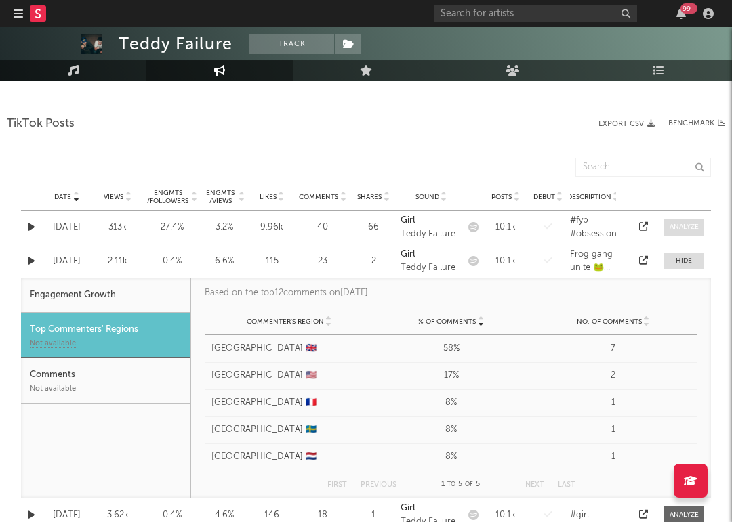
click at [683, 227] on div at bounding box center [683, 227] width 29 height 10
select select "1w"
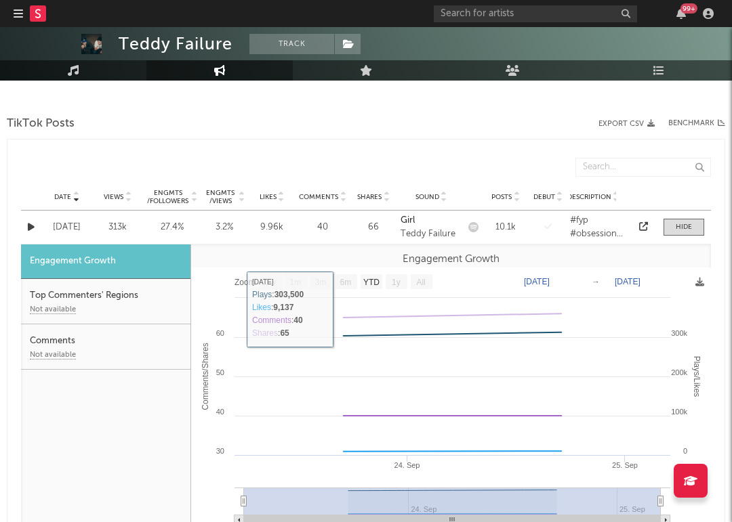
click at [167, 299] on div "Top Commenters' Regions Not available" at bounding box center [105, 301] width 169 height 45
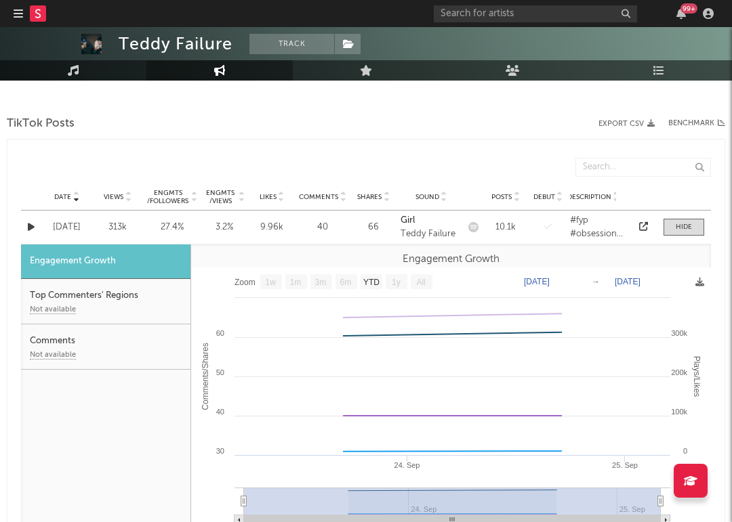
click at [106, 295] on div "Top Commenters' Regions Not available" at bounding box center [105, 301] width 169 height 45
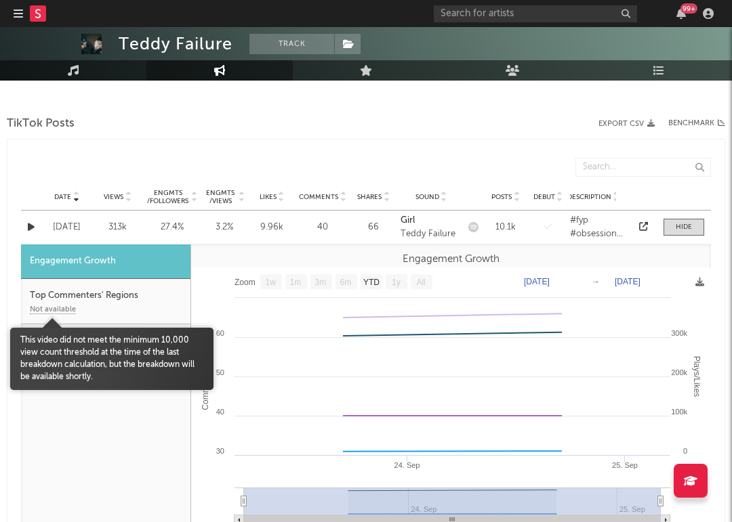
click at [50, 312] on div "Not available" at bounding box center [53, 310] width 46 height 8
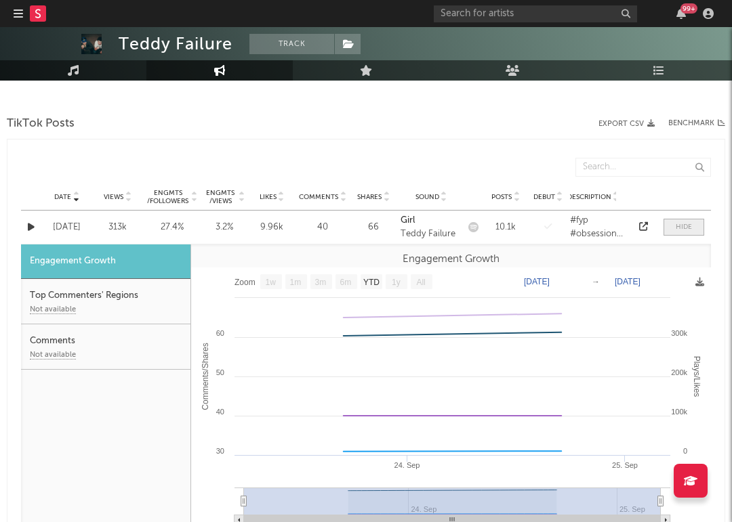
click at [686, 224] on div at bounding box center [683, 227] width 16 height 10
select select "1w"
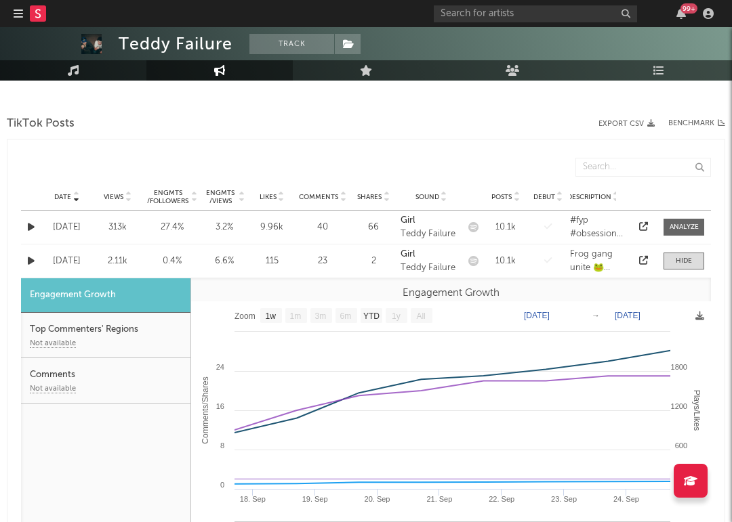
scroll to position [816, 0]
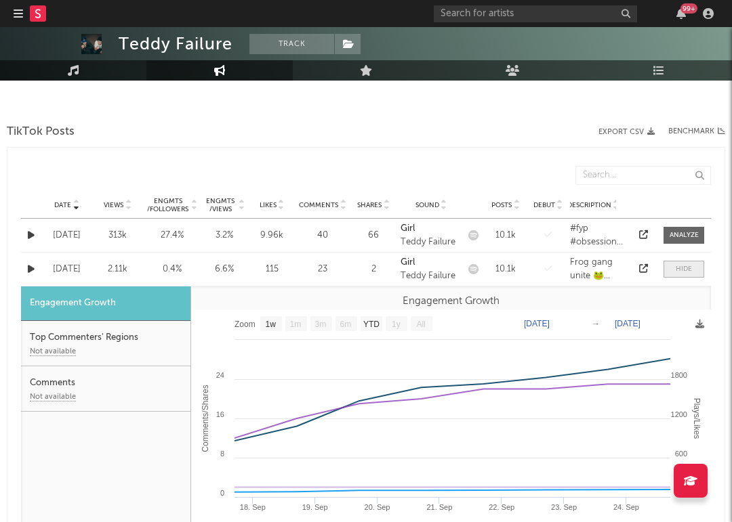
click at [688, 272] on div at bounding box center [683, 269] width 16 height 10
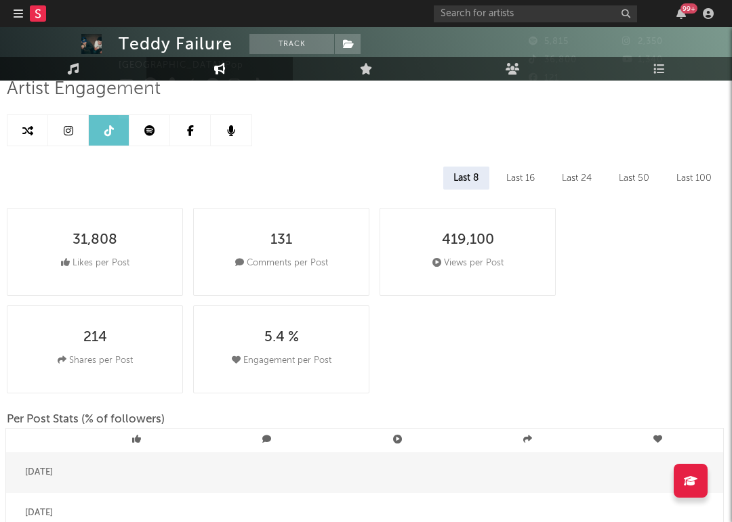
scroll to position [0, 0]
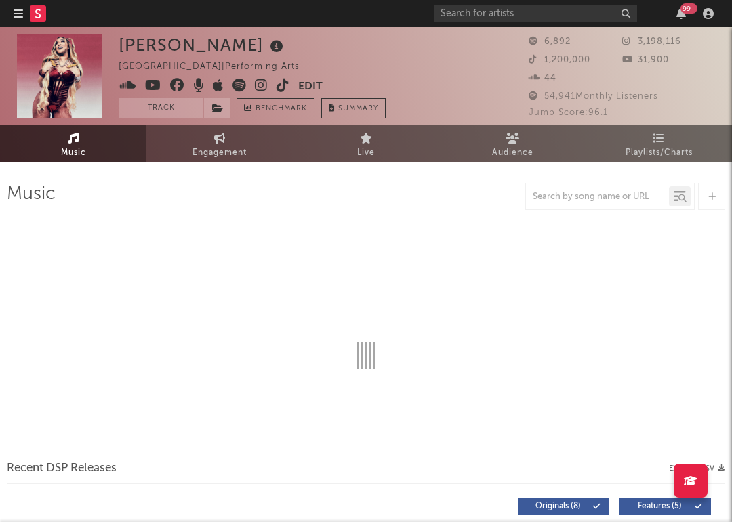
select select "1w"
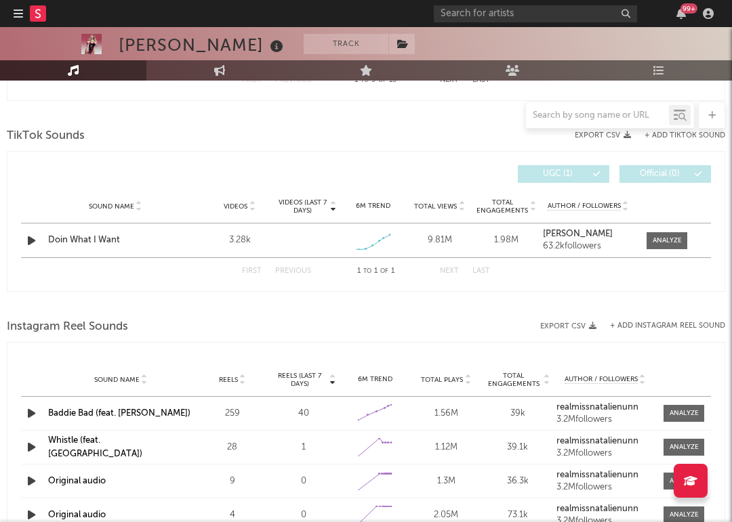
scroll to position [901, 0]
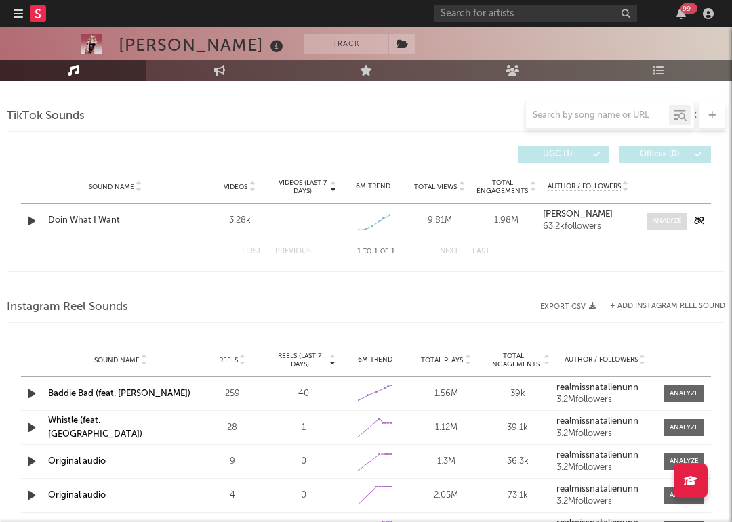
click at [670, 227] on span at bounding box center [666, 221] width 41 height 17
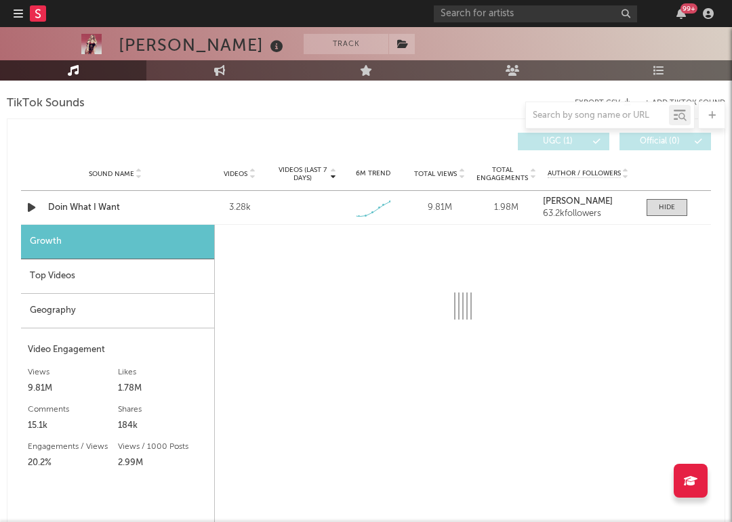
select select "1w"
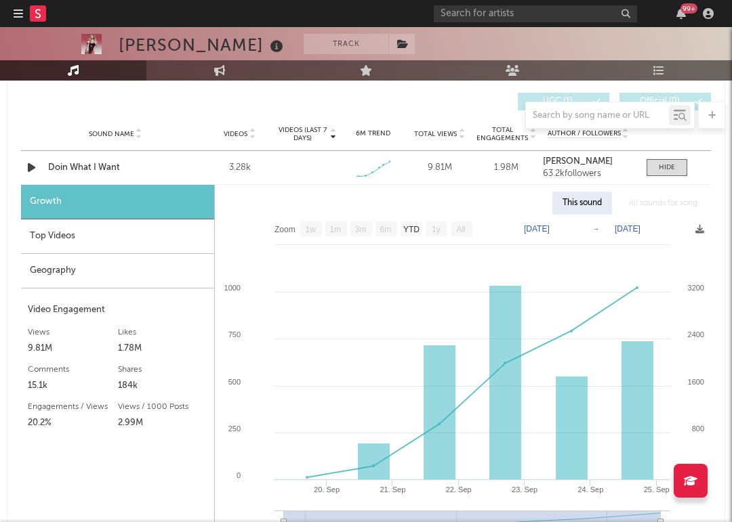
scroll to position [966, 0]
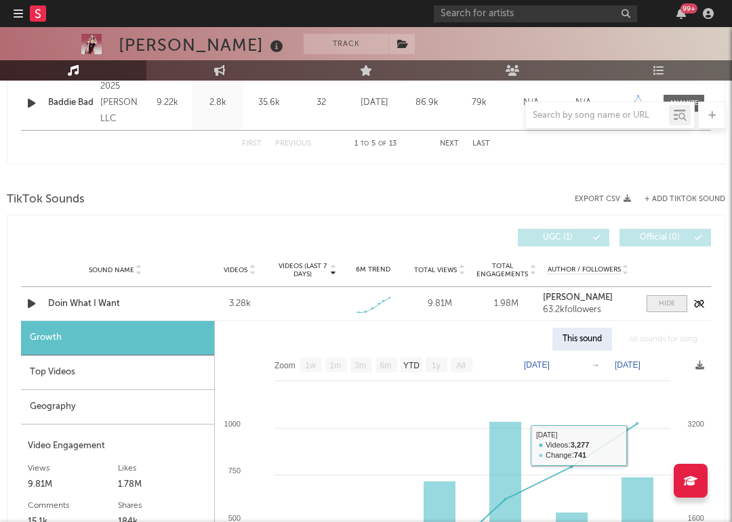
click at [671, 305] on div at bounding box center [666, 304] width 16 height 10
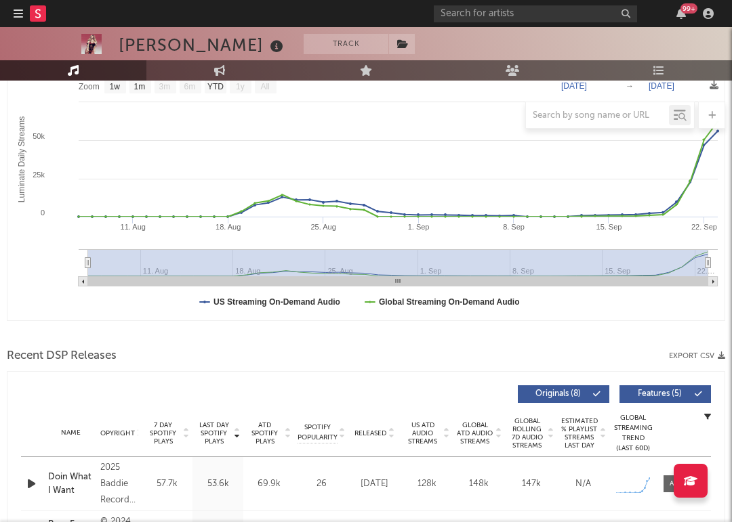
scroll to position [0, 0]
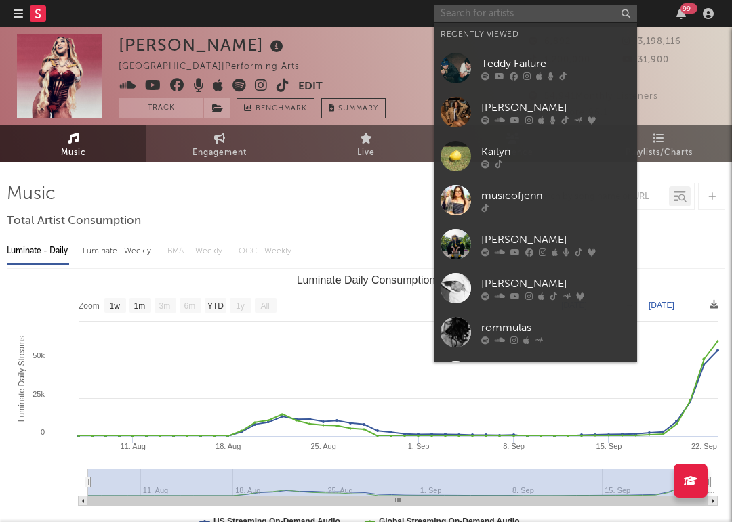
click at [513, 7] on input "text" at bounding box center [535, 13] width 203 height 17
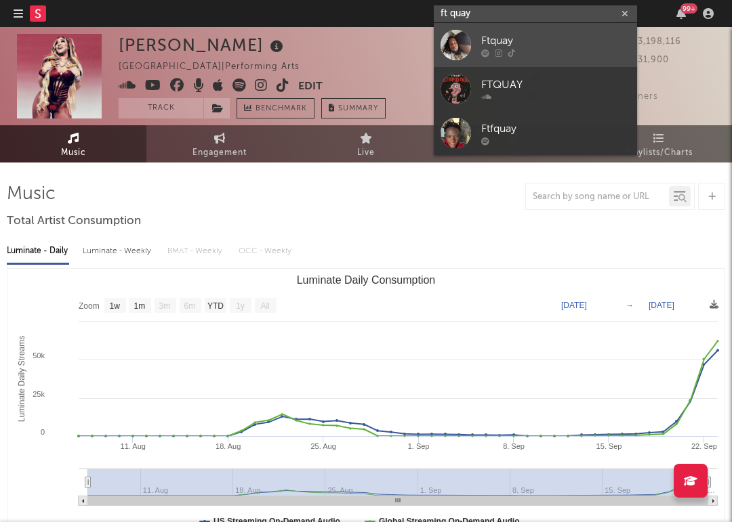
type input "ft quay"
click at [526, 53] on div at bounding box center [555, 53] width 149 height 8
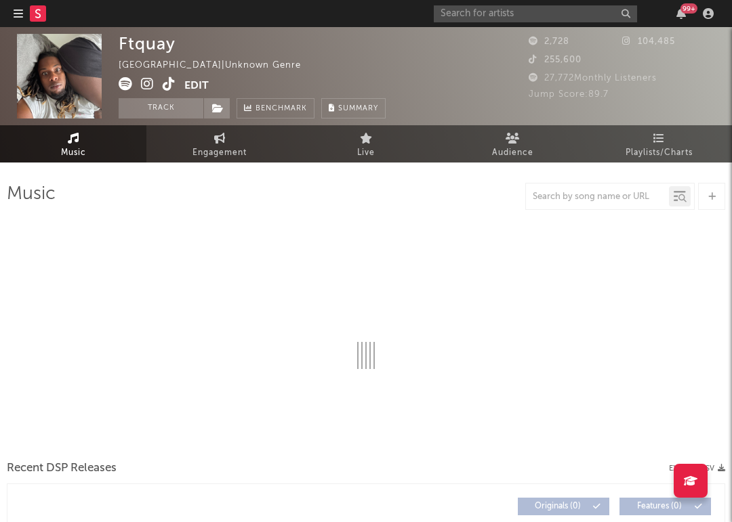
select select "1w"
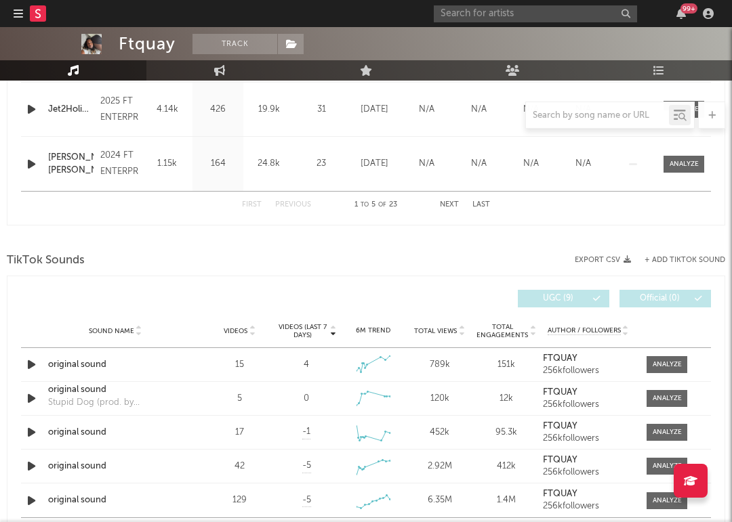
scroll to position [919, 0]
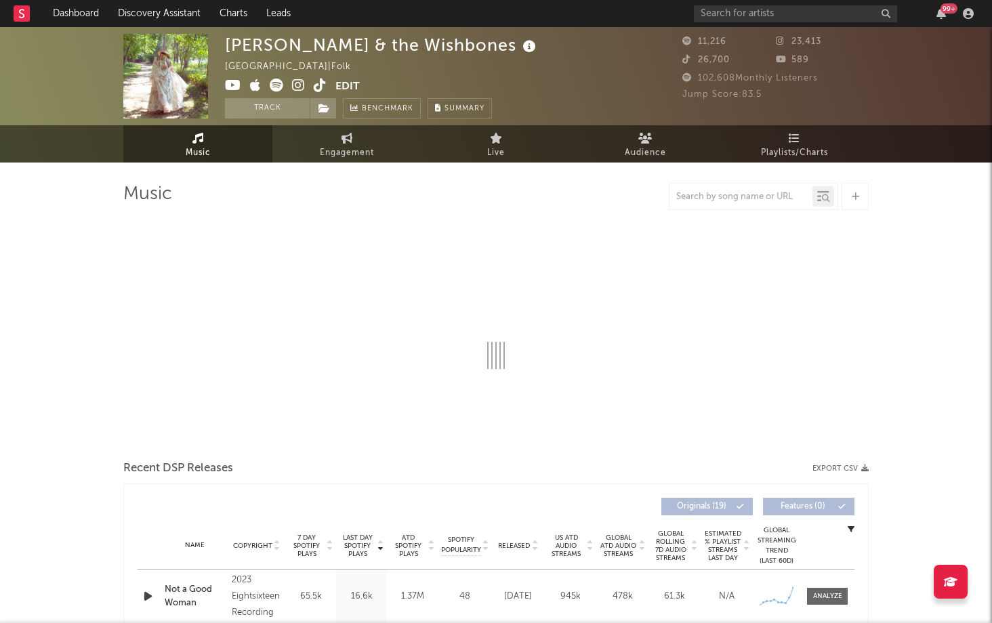
select select "6m"
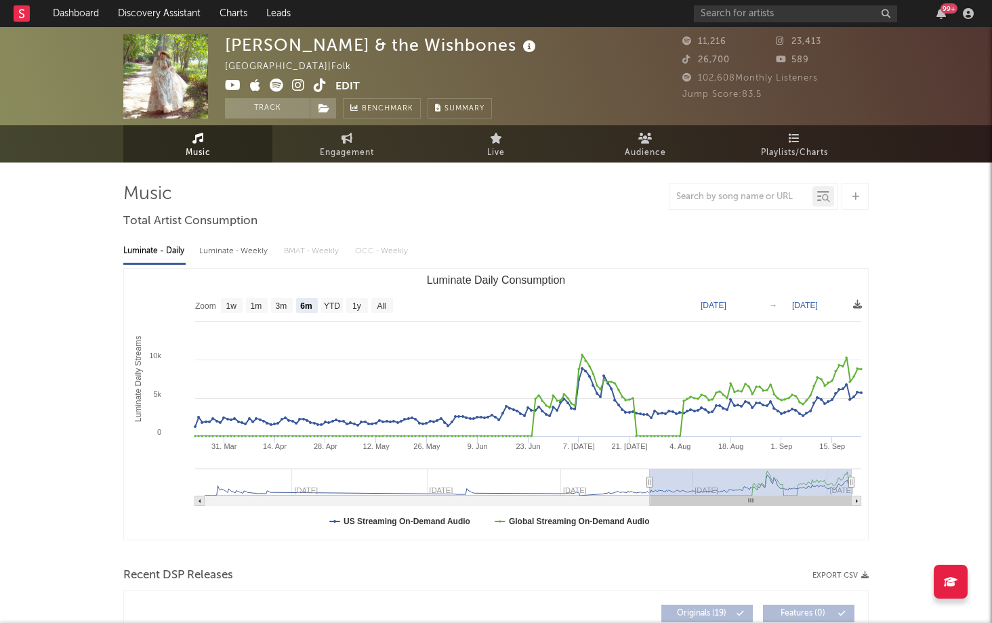
click at [322, 85] on icon at bounding box center [320, 86] width 13 height 14
click at [727, 7] on input "text" at bounding box center [795, 13] width 203 height 17
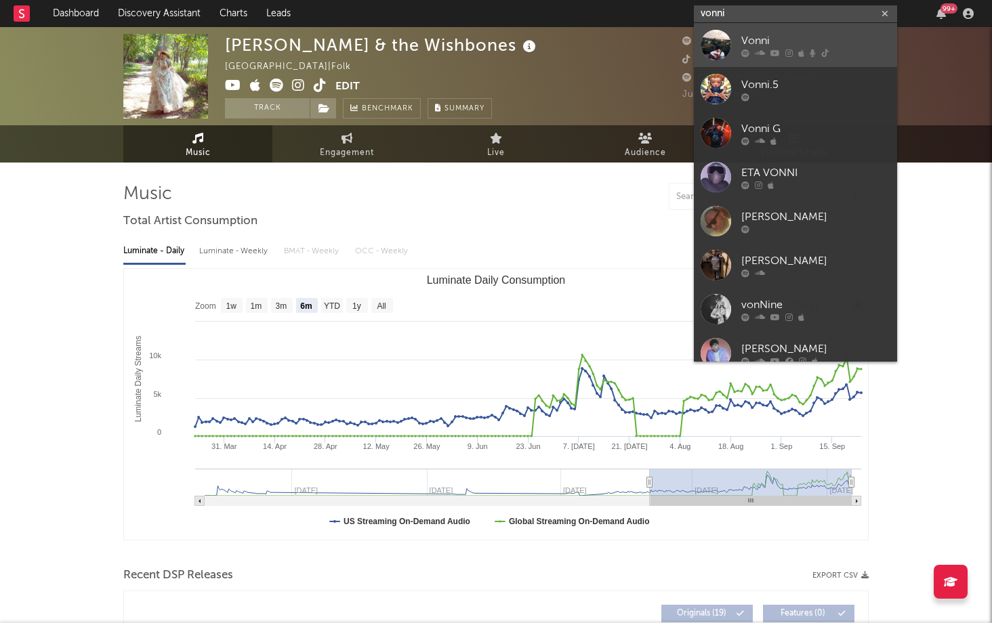
type input "vonni"
click at [750, 33] on div "Vonni" at bounding box center [815, 41] width 149 height 16
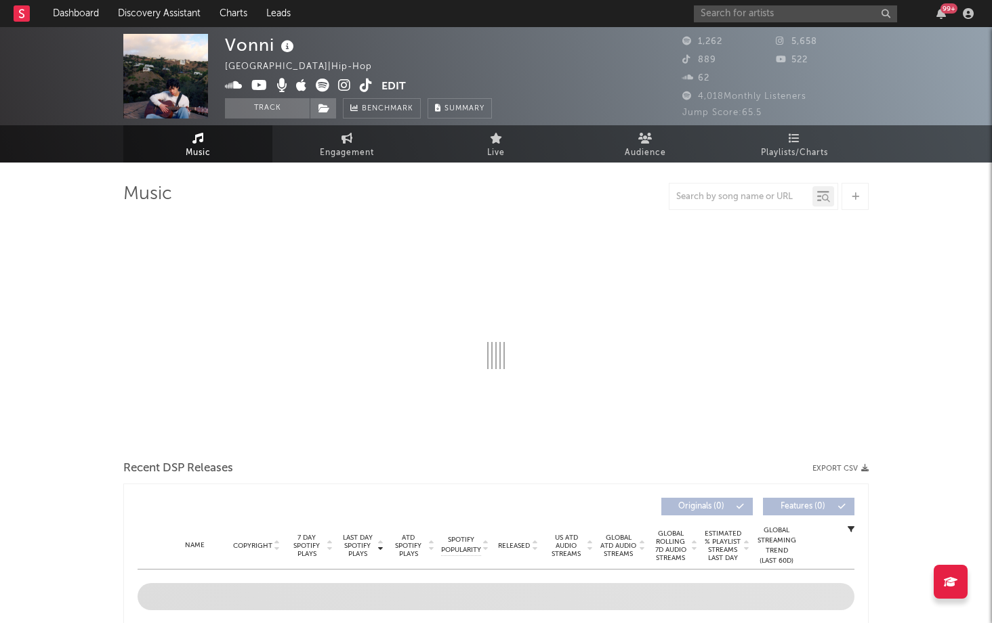
select select "6m"
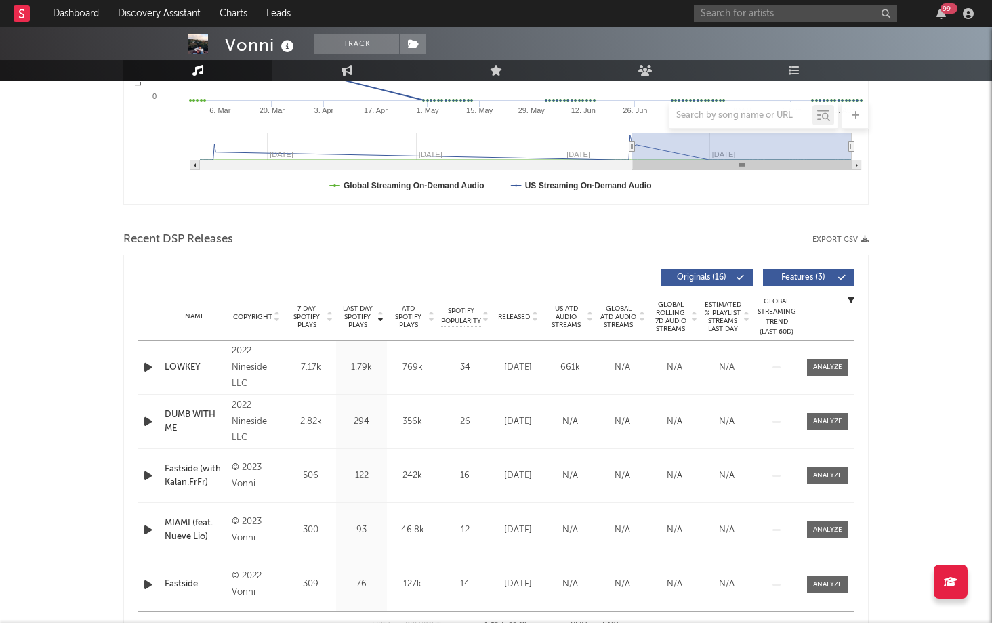
scroll to position [348, 0]
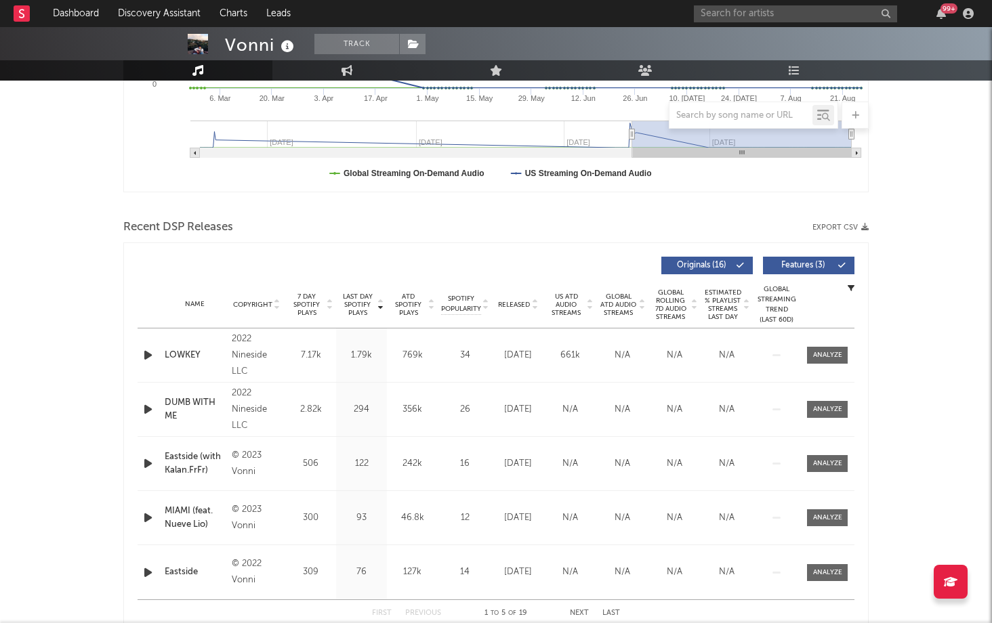
click at [154, 354] on icon "button" at bounding box center [148, 355] width 14 height 17
click at [149, 415] on icon "button" at bounding box center [148, 409] width 14 height 17
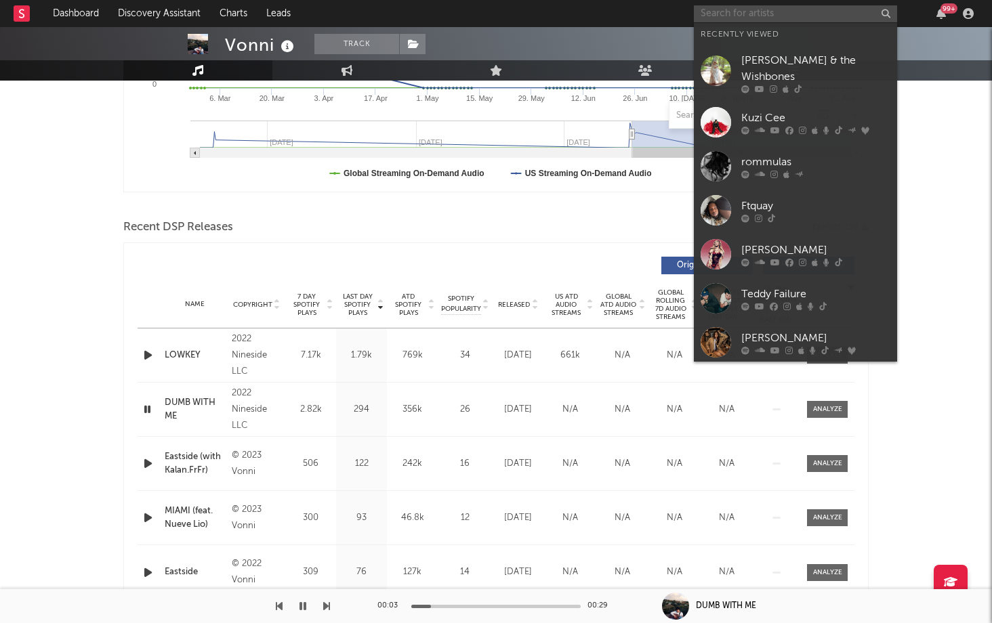
click at [747, 18] on input "text" at bounding box center [795, 13] width 203 height 17
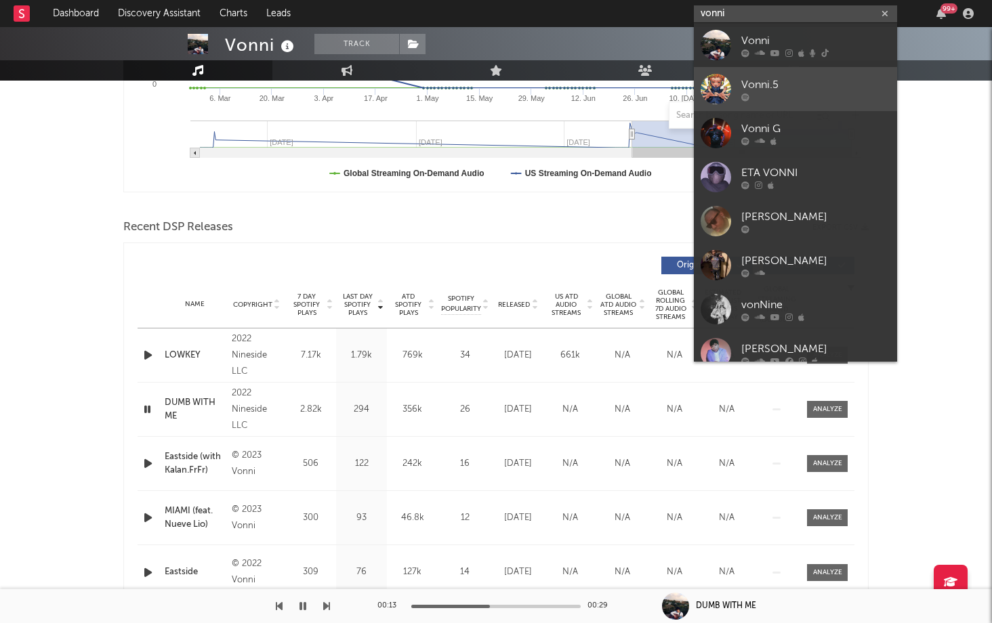
type input "vonni"
click at [779, 96] on div at bounding box center [815, 97] width 149 height 8
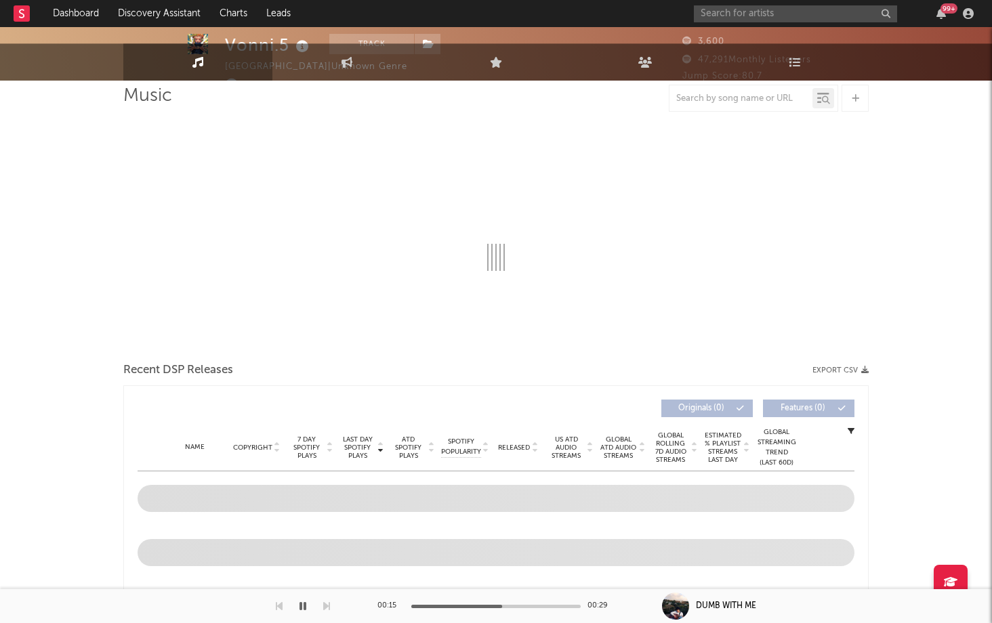
select select "1w"
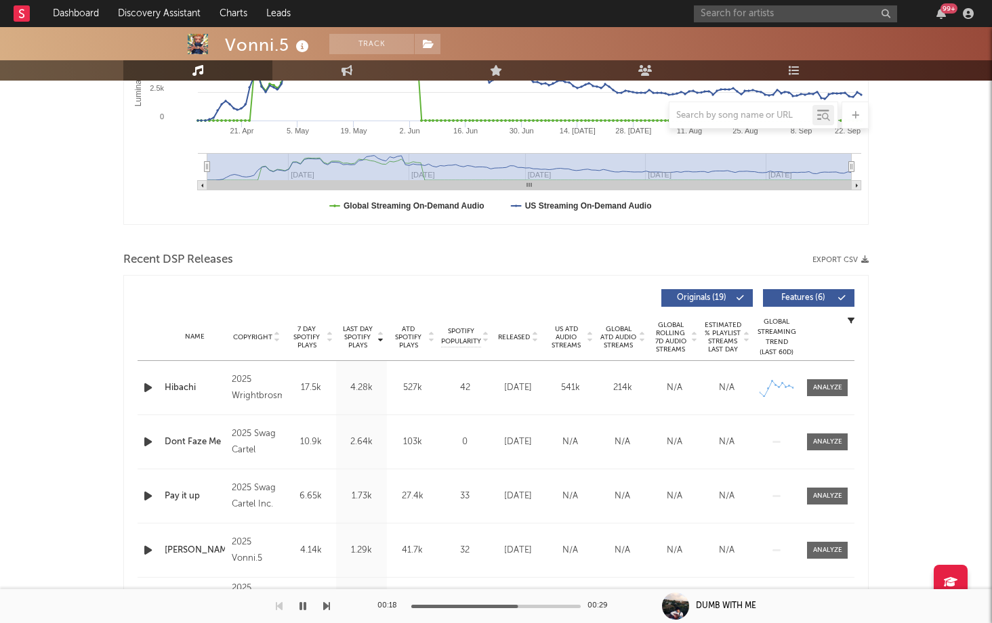
scroll to position [423, 0]
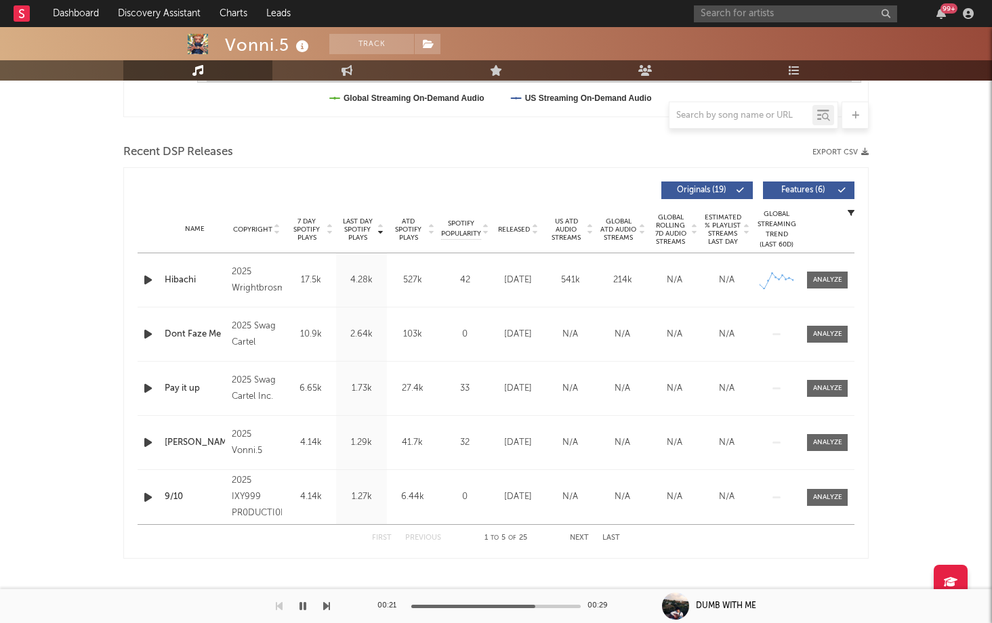
click at [306, 233] on span "7 Day Spotify Plays" at bounding box center [307, 229] width 36 height 24
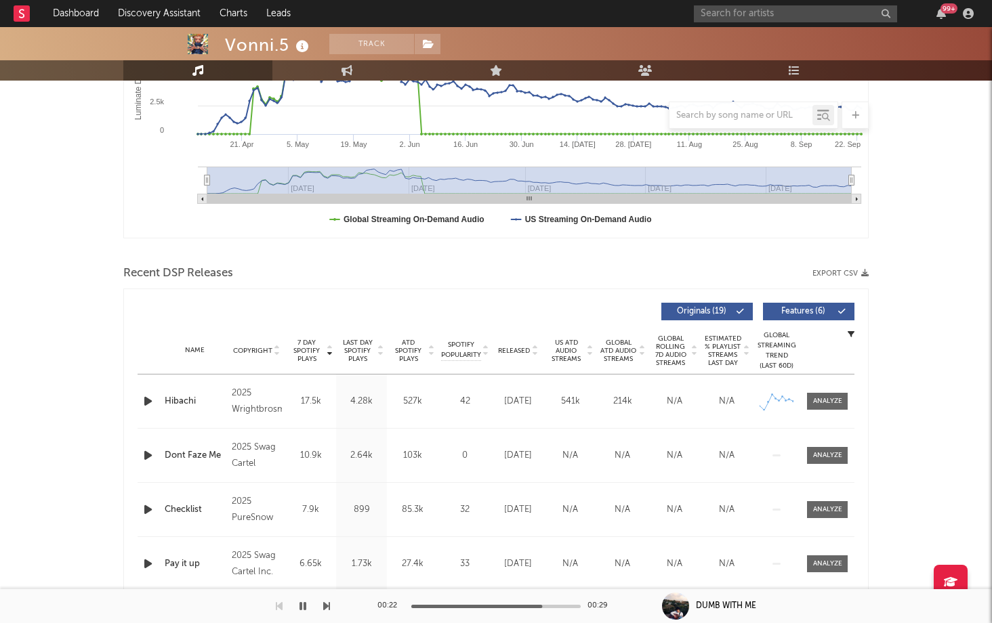
scroll to position [0, 0]
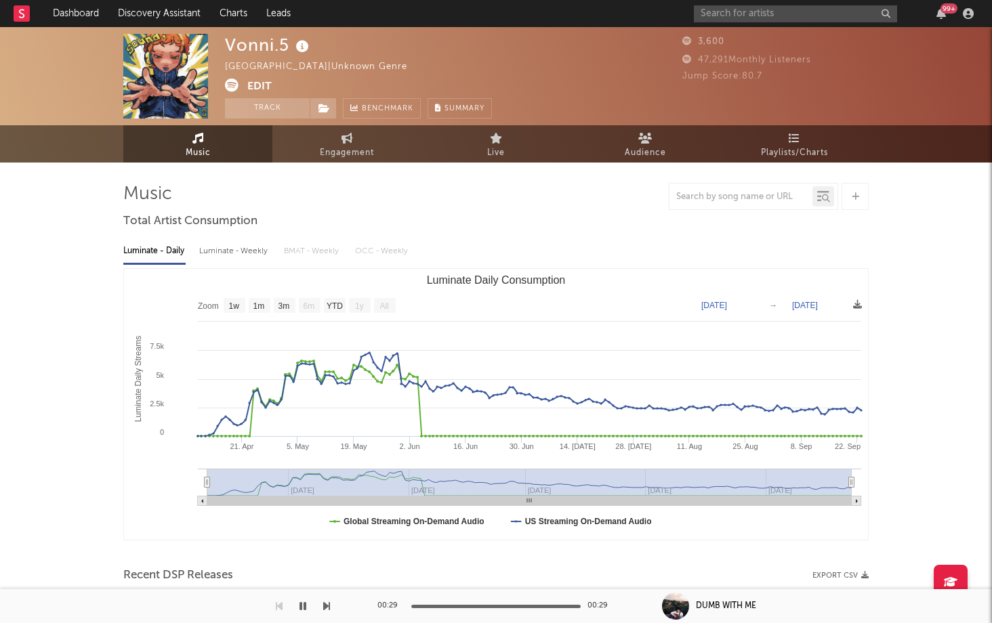
click at [263, 82] on button "Edit" at bounding box center [259, 87] width 24 height 17
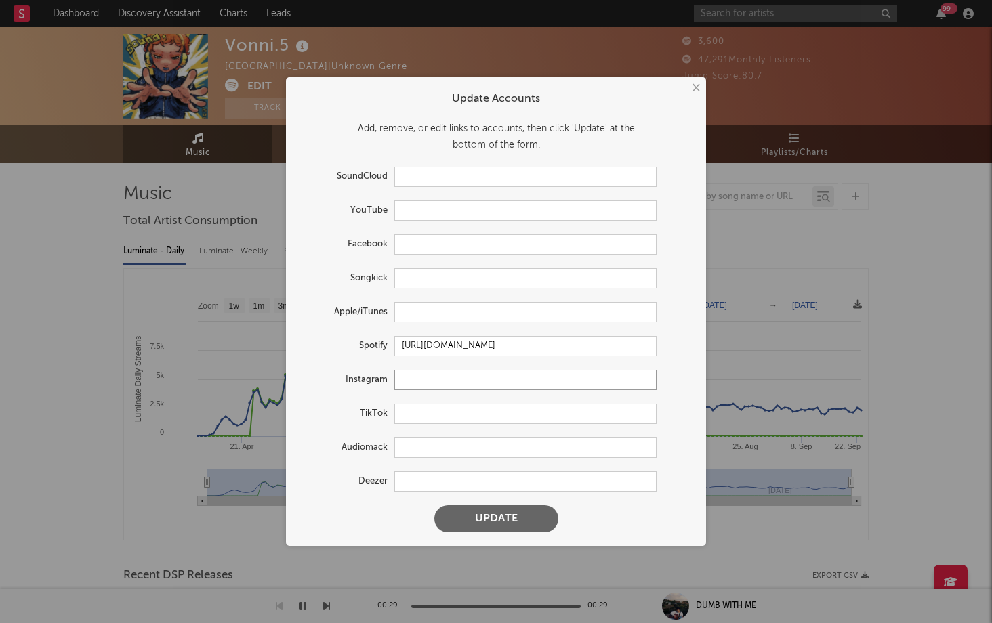
click at [413, 379] on input "text" at bounding box center [525, 380] width 262 height 20
click at [428, 443] on input "text" at bounding box center [525, 448] width 262 height 20
click at [425, 408] on input "text" at bounding box center [525, 414] width 262 height 20
paste input "[URL][DOMAIN_NAME]"
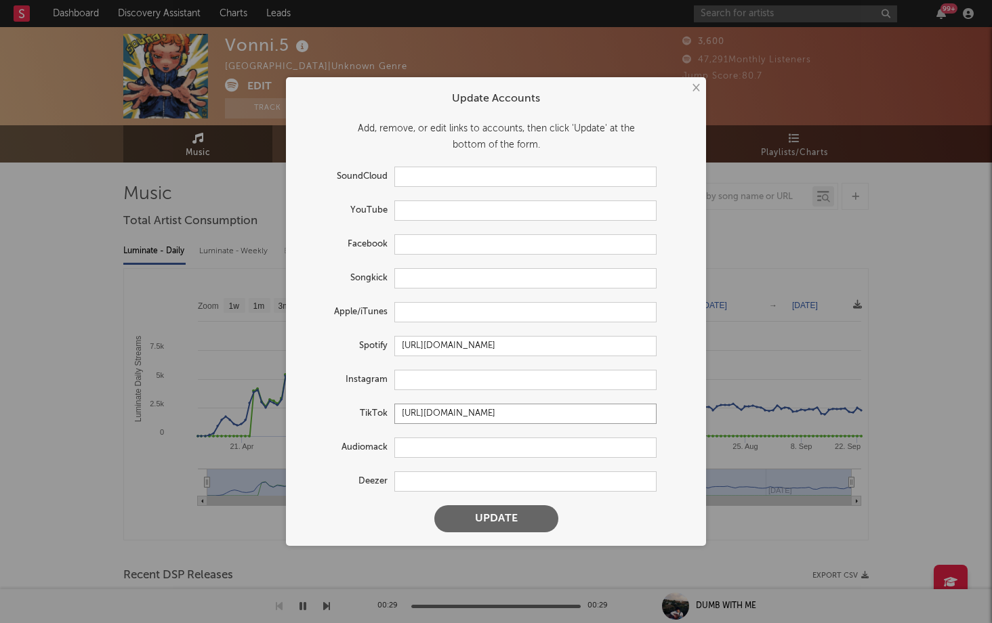
type input "[URL][DOMAIN_NAME]"
click at [434, 505] on button "Update" at bounding box center [496, 518] width 124 height 27
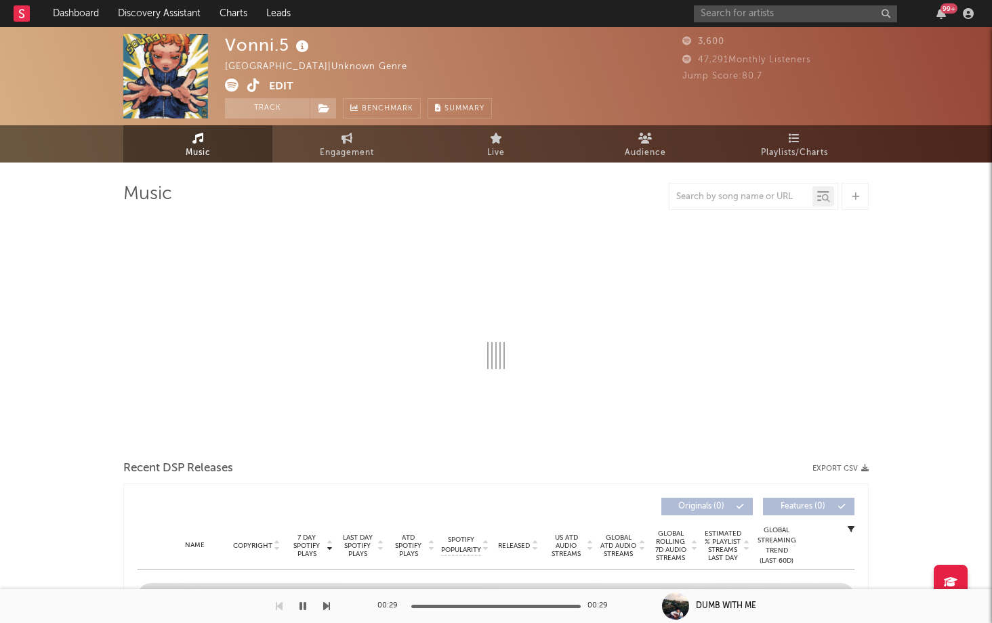
scroll to position [0, 0]
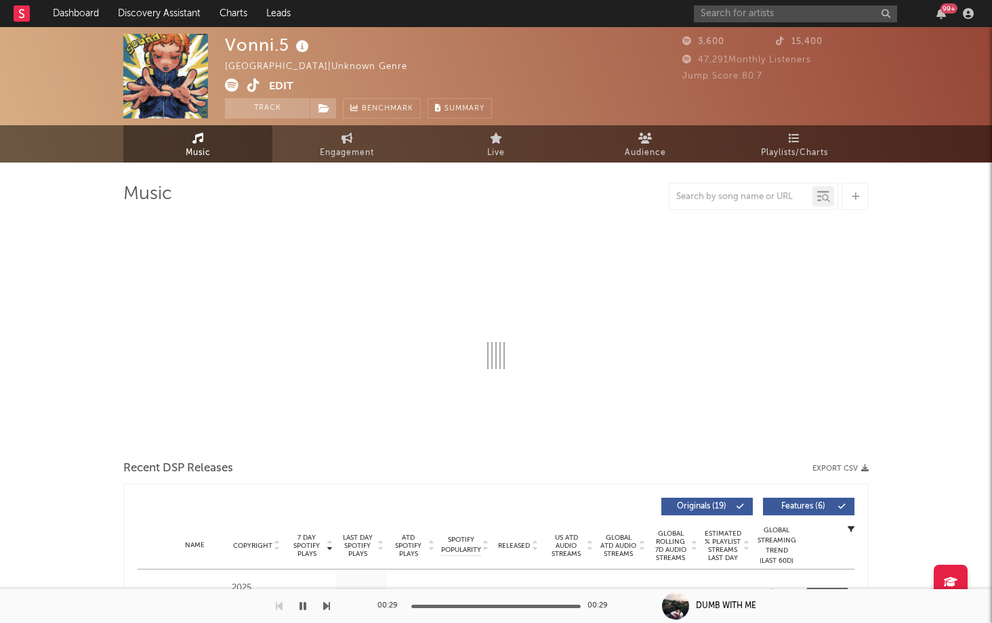
select select "1w"
